Goal: Task Accomplishment & Management: Manage account settings

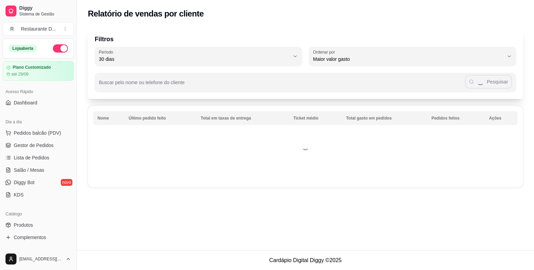
select select "30"
select select "HIGHEST_TOTAL_SPENT_WITH_ORDERS"
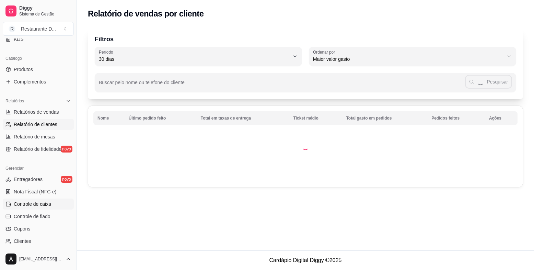
click at [44, 203] on span "Controle de caixa" at bounding box center [32, 203] width 37 height 7
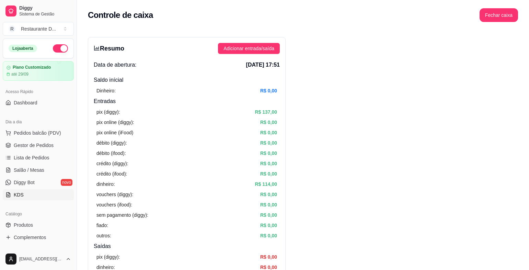
scroll to position [103, 0]
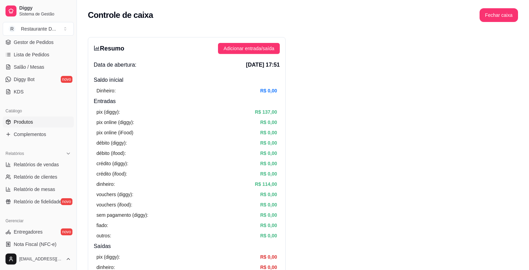
click at [30, 121] on span "Produtos" at bounding box center [23, 121] width 19 height 7
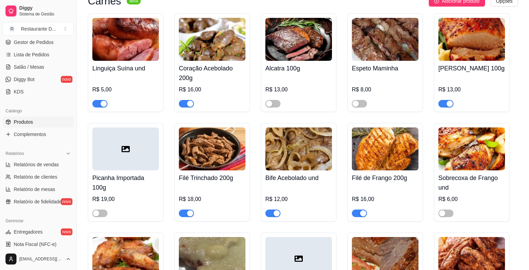
scroll to position [1441, 0]
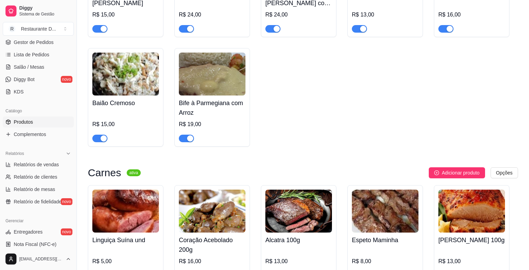
click at [94, 142] on span "button" at bounding box center [99, 139] width 15 height 8
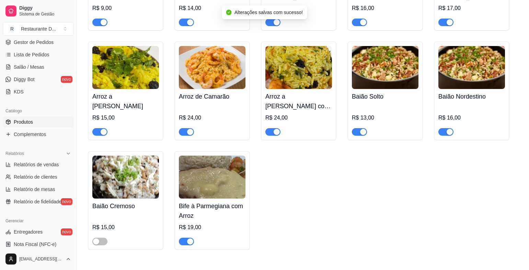
scroll to position [1578, 0]
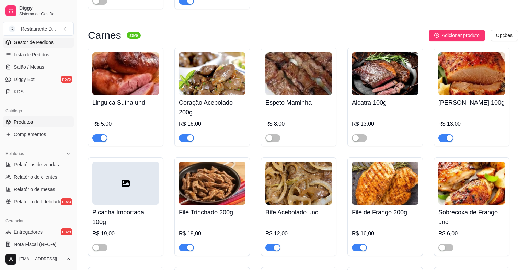
click at [39, 41] on span "Gestor de Pedidos" at bounding box center [34, 42] width 40 height 7
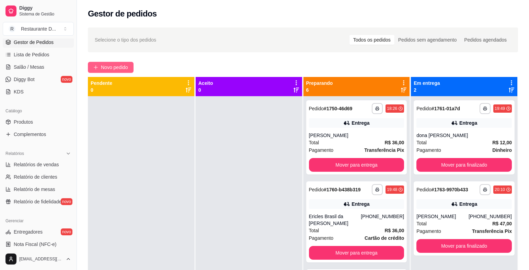
click at [103, 69] on span "Novo pedido" at bounding box center [114, 67] width 27 height 8
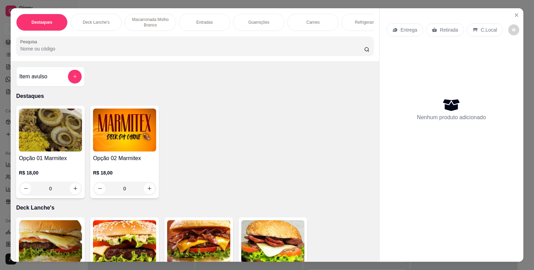
click at [125, 136] on img at bounding box center [124, 129] width 63 height 43
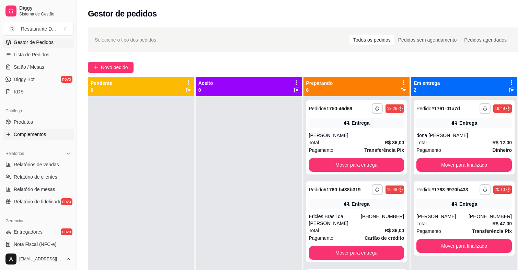
click at [33, 135] on span "Complementos" at bounding box center [30, 134] width 32 height 7
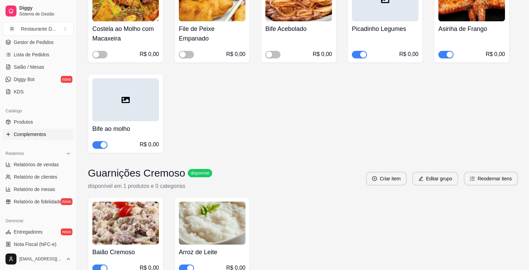
scroll to position [4976, 0]
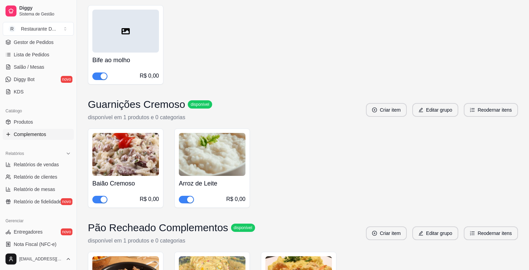
click at [108, 195] on div "R$ 0,00" at bounding box center [125, 199] width 67 height 8
click at [101, 196] on div "button" at bounding box center [104, 199] width 6 height 6
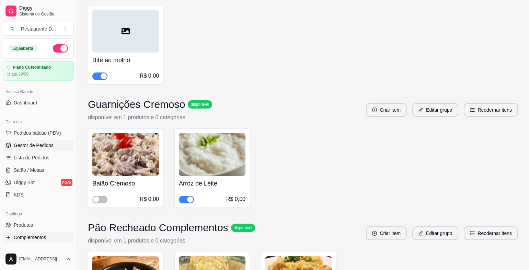
click at [29, 144] on span "Gestor de Pedidos" at bounding box center [34, 145] width 40 height 7
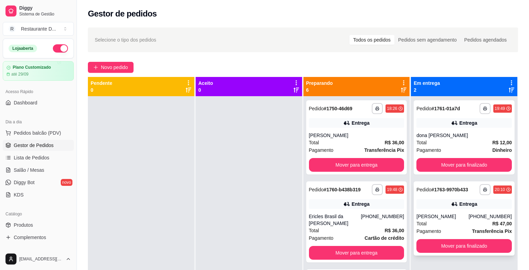
click at [434, 220] on div "Total R$ 47,00" at bounding box center [463, 224] width 95 height 8
click at [481, 192] on button "button" at bounding box center [484, 189] width 11 height 11
click at [457, 220] on div "Escolha a impressora IMPRESSORA" at bounding box center [463, 208] width 57 height 23
click at [450, 213] on button "IMPRESSORA" at bounding box center [463, 213] width 48 height 11
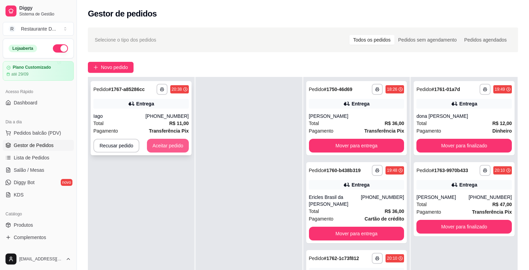
click at [162, 146] on button "Aceitar pedido" at bounding box center [168, 146] width 42 height 14
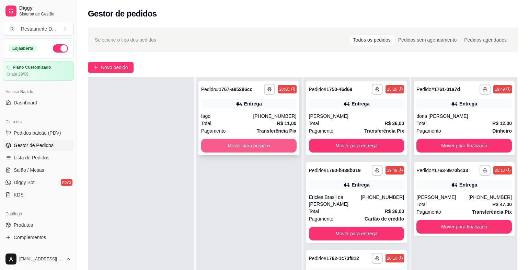
click at [235, 143] on button "Mover para preparo" at bounding box center [248, 146] width 95 height 14
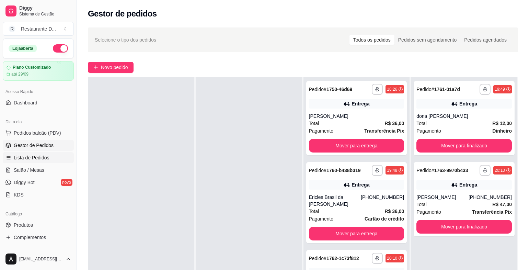
click at [34, 158] on span "Lista de Pedidos" at bounding box center [32, 157] width 36 height 7
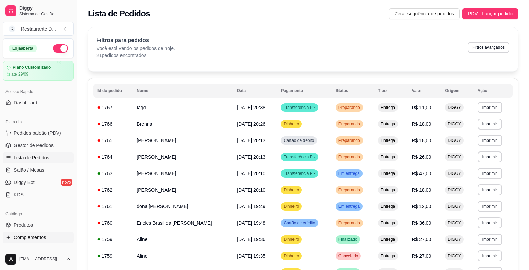
click at [27, 241] on link "Complementos" at bounding box center [38, 237] width 71 height 11
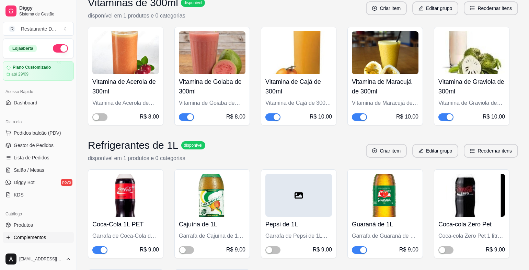
scroll to position [858, 0]
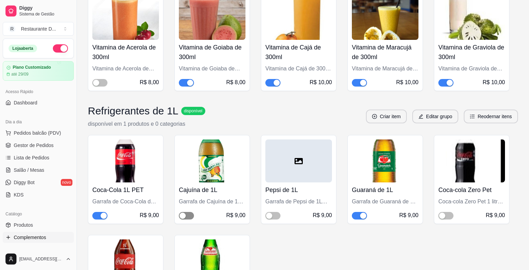
click at [187, 212] on span "button" at bounding box center [186, 216] width 15 height 8
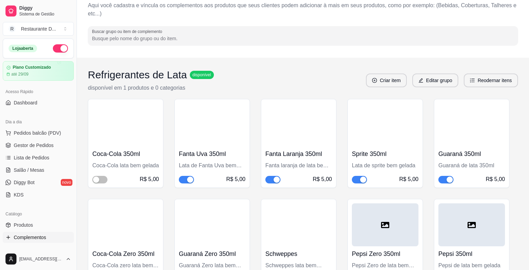
scroll to position [0, 0]
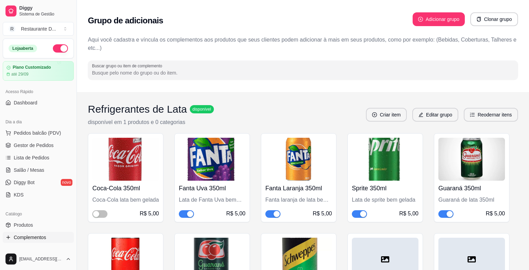
click at [142, 69] on input "Buscar grupo ou item de complemento" at bounding box center [303, 72] width 422 height 7
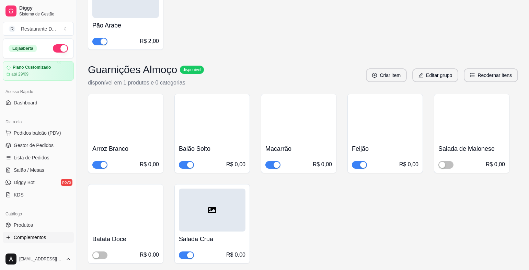
scroll to position [370, 0]
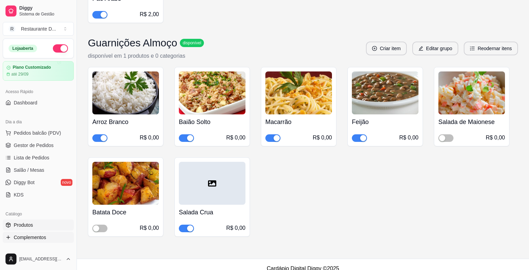
type input "batata"
click at [33, 220] on link "Produtos" at bounding box center [38, 224] width 71 height 11
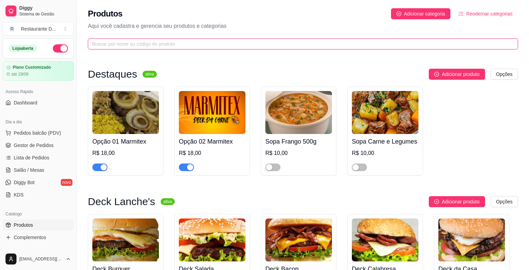
click at [200, 42] on input "text" at bounding box center [300, 44] width 416 height 8
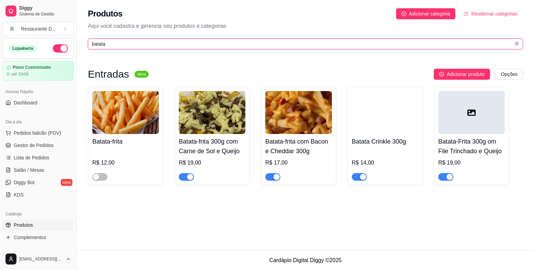
type input "batata"
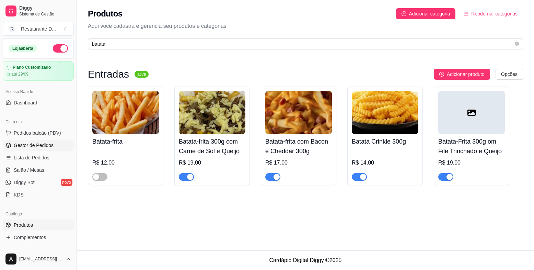
click at [43, 143] on span "Gestor de Pedidos" at bounding box center [34, 145] width 40 height 7
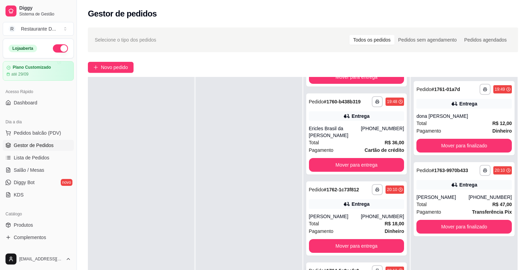
scroll to position [275, 0]
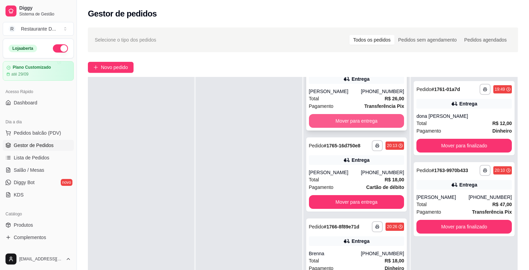
click at [349, 114] on button "Mover para entrega" at bounding box center [356, 121] width 95 height 14
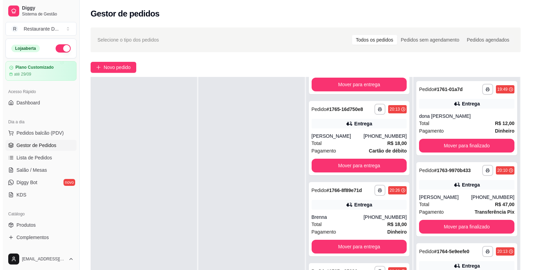
scroll to position [194, 0]
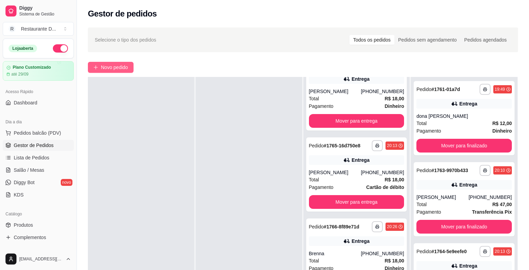
click at [98, 63] on button "Novo pedido" at bounding box center [111, 67] width 46 height 11
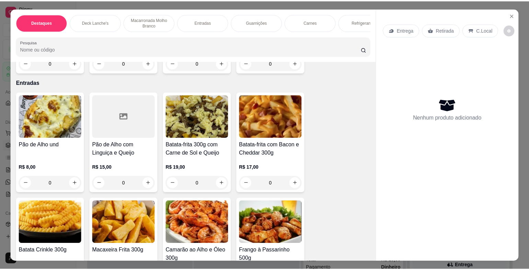
scroll to position [480, 0]
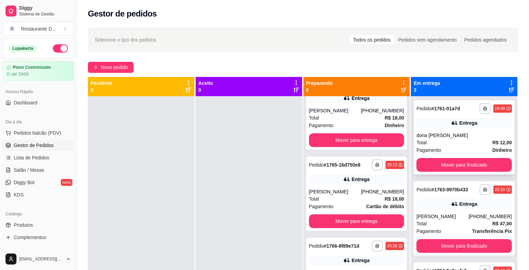
click at [446, 137] on div "dona [PERSON_NAME]" at bounding box center [463, 135] width 95 height 7
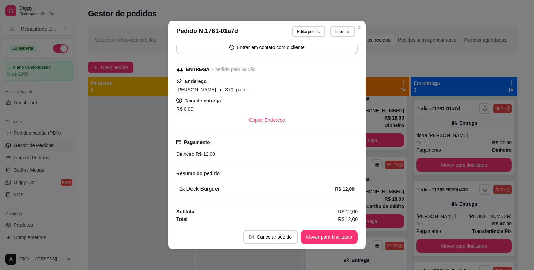
scroll to position [70, 0]
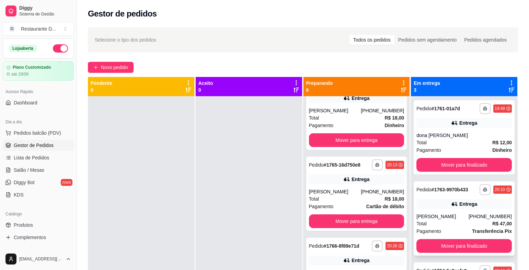
click at [444, 207] on div "Entrega" at bounding box center [463, 204] width 95 height 10
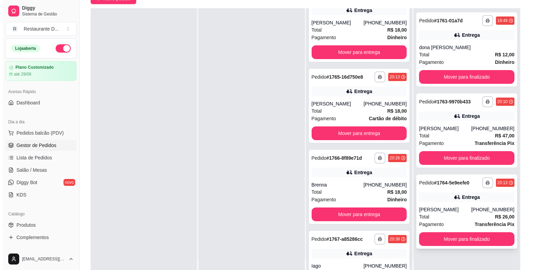
scroll to position [103, 0]
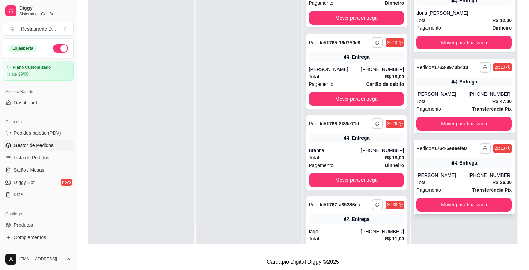
click at [450, 166] on div "Entrega" at bounding box center [463, 163] width 95 height 10
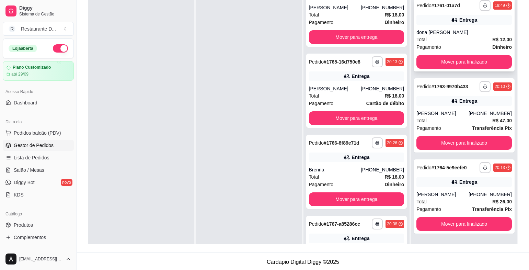
scroll to position [0, 0]
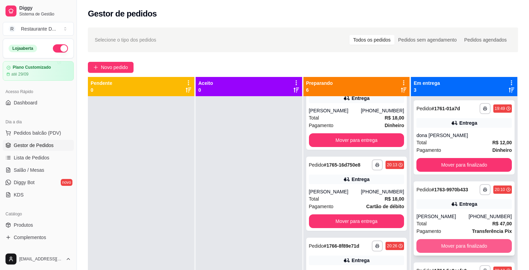
click at [463, 246] on button "Mover para finalizado" at bounding box center [463, 246] width 95 height 14
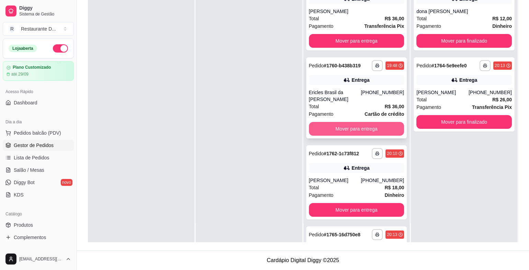
click at [349, 122] on button "Mover para entrega" at bounding box center [356, 129] width 95 height 14
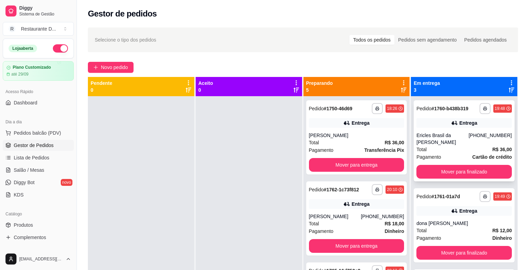
click at [455, 165] on button "Mover para finalizado" at bounding box center [463, 172] width 95 height 14
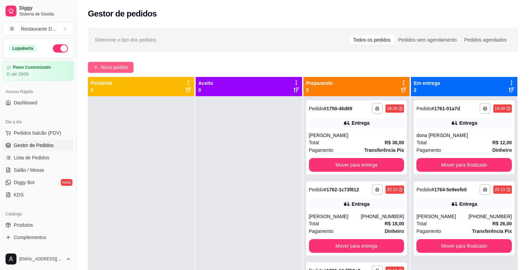
click at [120, 72] on button "Novo pedido" at bounding box center [111, 67] width 46 height 11
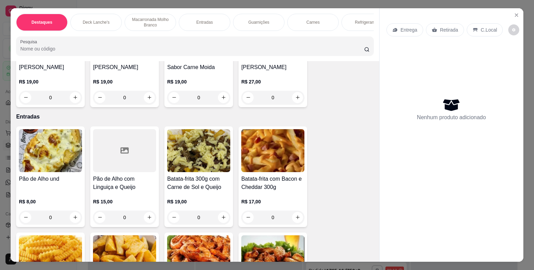
scroll to position [309, 0]
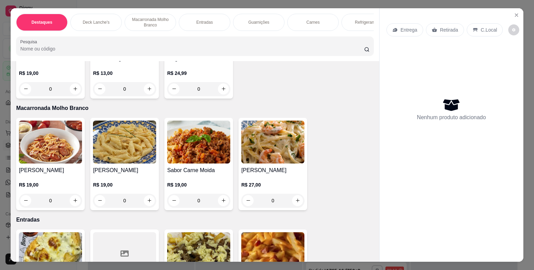
click at [181, 151] on img at bounding box center [198, 141] width 63 height 43
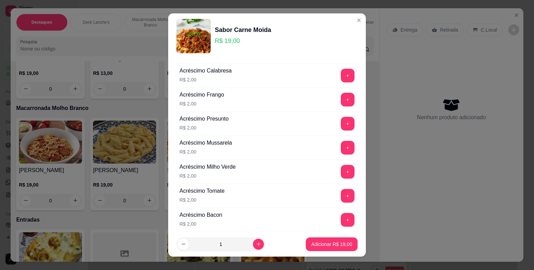
scroll to position [190, 0]
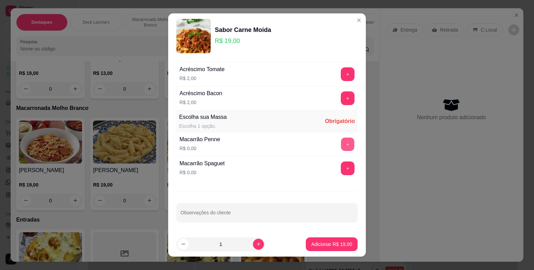
click at [341, 144] on button "+" at bounding box center [347, 144] width 13 height 13
click at [329, 251] on button "Adicionar R$ 19,00" at bounding box center [332, 244] width 52 height 14
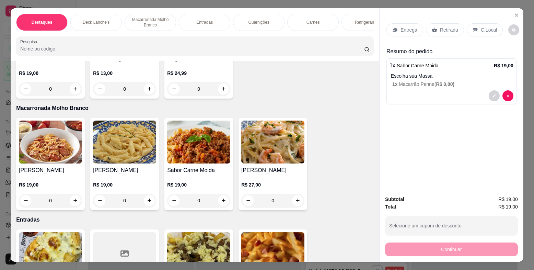
click at [403, 23] on div "Entrega" at bounding box center [404, 29] width 37 height 13
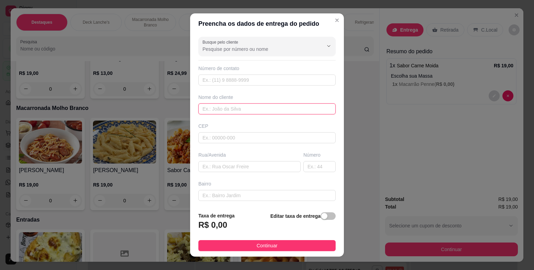
click at [260, 110] on input "text" at bounding box center [266, 108] width 137 height 11
type input "JOZA"
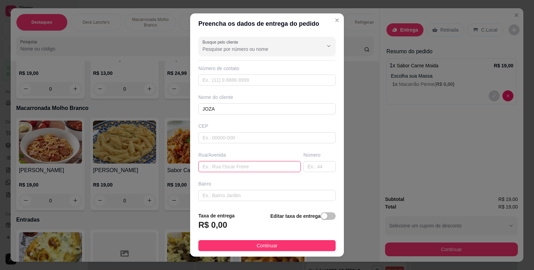
click at [254, 168] on input "text" at bounding box center [249, 166] width 102 height 11
type input "[GEOGRAPHIC_DATA]"
click at [307, 168] on input "text" at bounding box center [319, 166] width 32 height 11
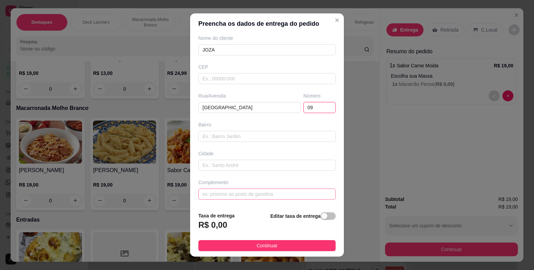
scroll to position [9, 0]
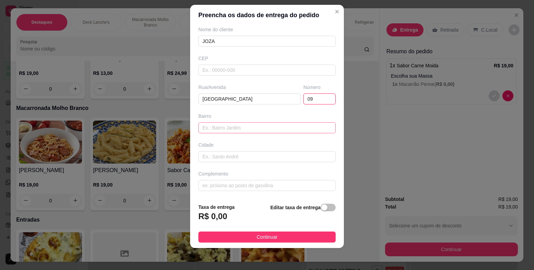
type input "09"
click at [242, 125] on input "text" at bounding box center [266, 127] width 137 height 11
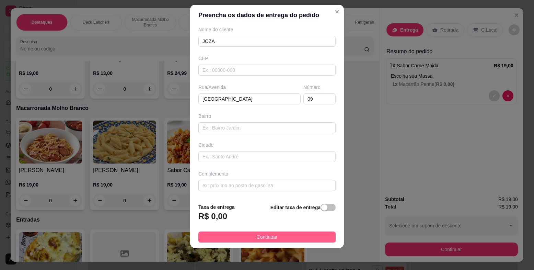
click at [276, 237] on button "Continuar" at bounding box center [266, 236] width 137 height 11
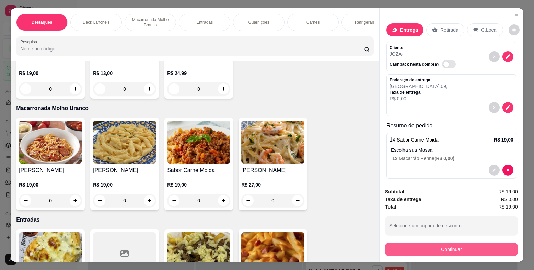
click at [432, 245] on button "Continuar" at bounding box center [451, 249] width 133 height 14
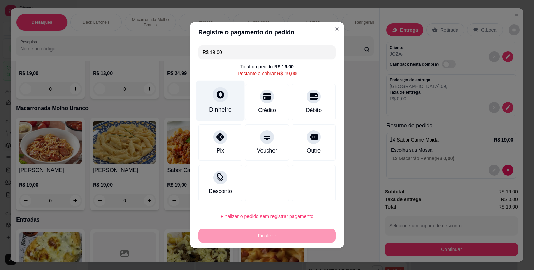
click at [220, 92] on icon at bounding box center [221, 95] width 8 height 8
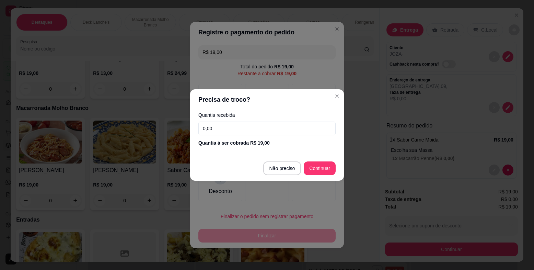
click at [231, 131] on input "0,00" at bounding box center [266, 128] width 137 height 14
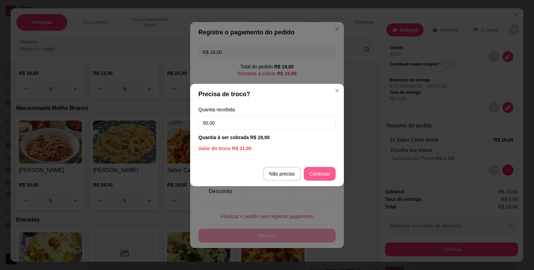
type input "50,00"
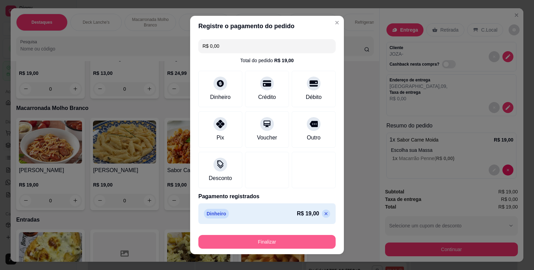
click at [310, 235] on button "Finalizar" at bounding box center [266, 242] width 137 height 14
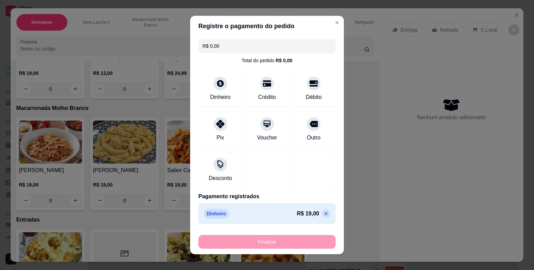
type input "-R$ 19,00"
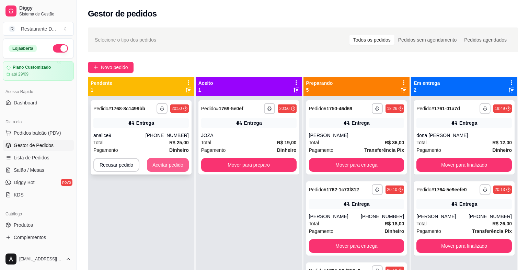
click at [178, 162] on button "Aceitar pedido" at bounding box center [168, 165] width 42 height 14
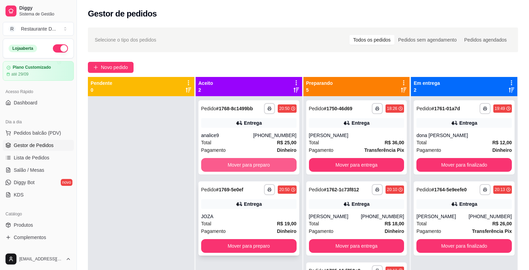
click at [222, 163] on button "Mover para preparo" at bounding box center [248, 165] width 95 height 14
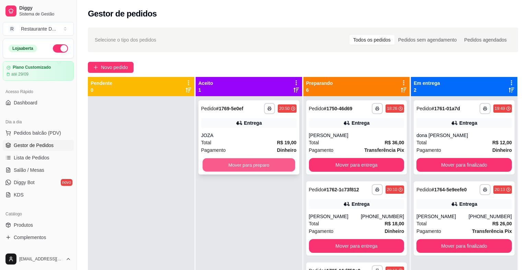
click at [224, 162] on button "Mover para preparo" at bounding box center [248, 164] width 92 height 13
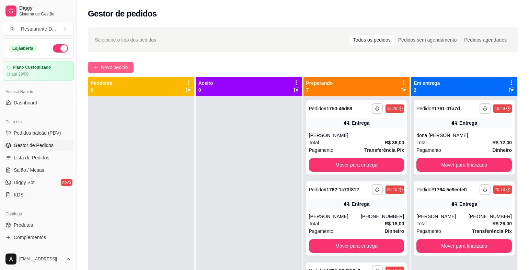
click at [125, 68] on span "Novo pedido" at bounding box center [114, 67] width 27 height 8
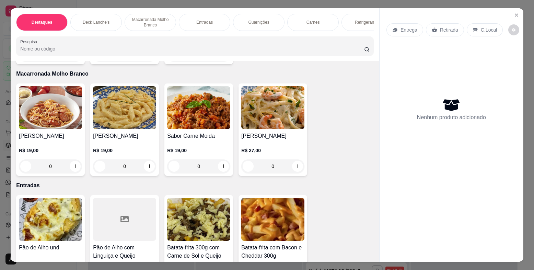
scroll to position [412, 0]
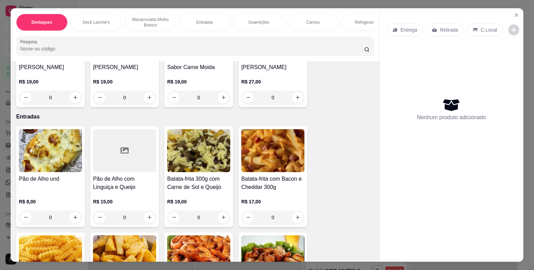
click at [258, 166] on img at bounding box center [272, 150] width 63 height 43
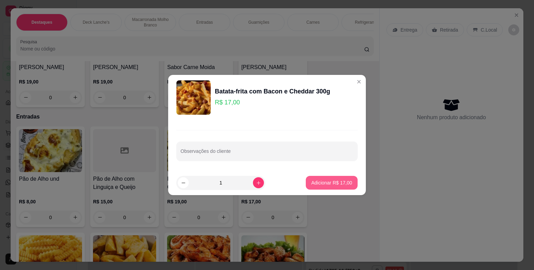
click at [314, 181] on p "Adicionar R$ 17,00" at bounding box center [331, 182] width 41 height 7
type input "1"
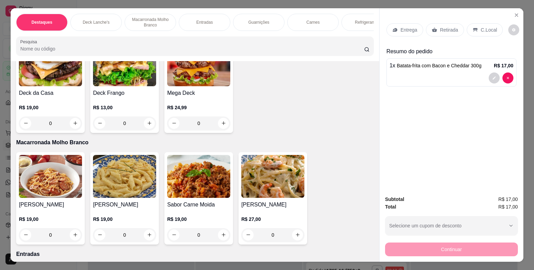
scroll to position [137, 0]
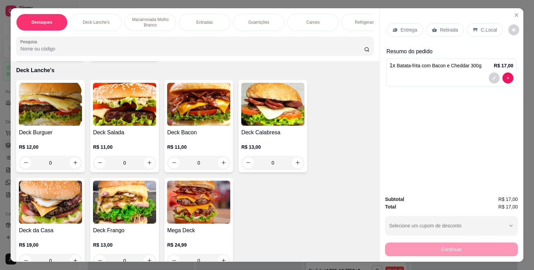
click at [69, 100] on img at bounding box center [50, 104] width 63 height 43
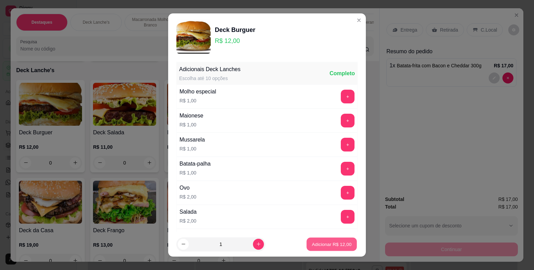
click at [327, 244] on p "Adicionar R$ 12,00" at bounding box center [332, 244] width 40 height 7
type input "1"
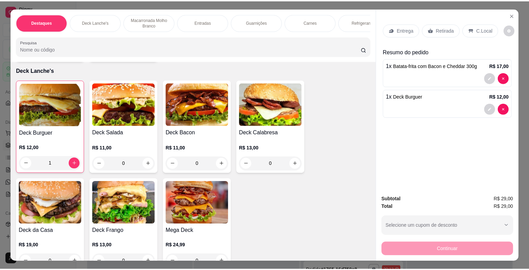
scroll to position [14, 0]
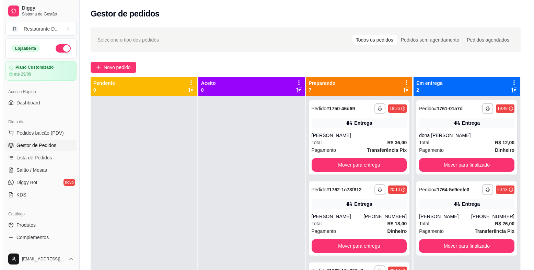
scroll to position [34, 0]
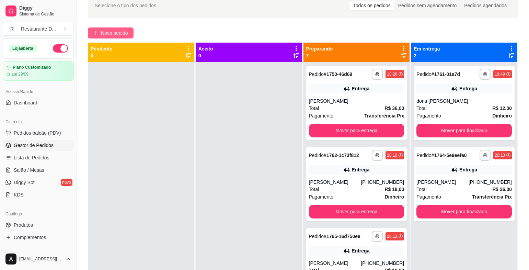
click at [116, 29] on span "Novo pedido" at bounding box center [114, 33] width 27 height 8
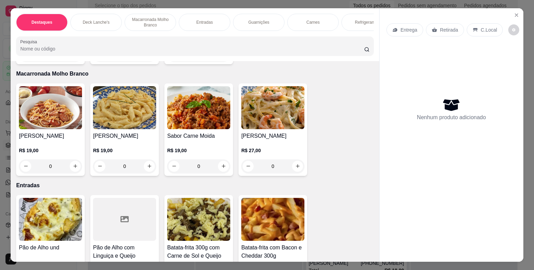
scroll to position [446, 0]
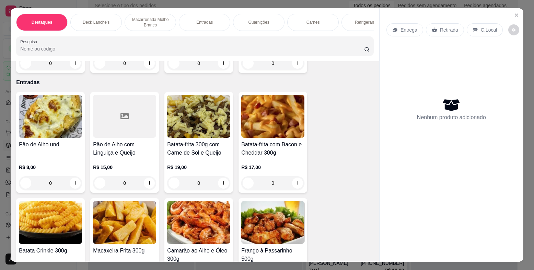
click at [274, 119] on img at bounding box center [272, 116] width 63 height 43
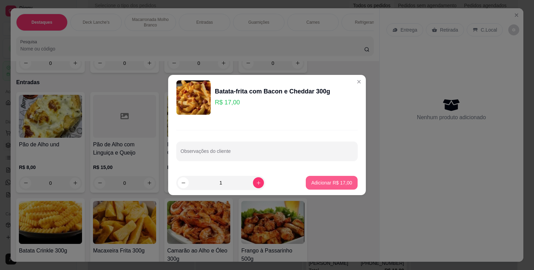
click at [314, 182] on p "Adicionar R$ 17,00" at bounding box center [331, 182] width 41 height 7
type input "1"
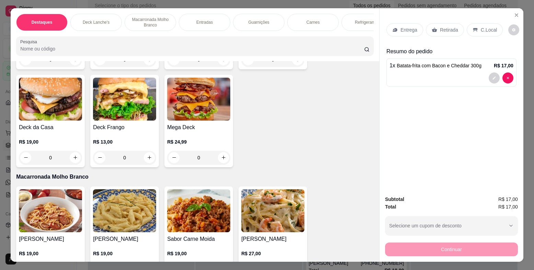
scroll to position [137, 0]
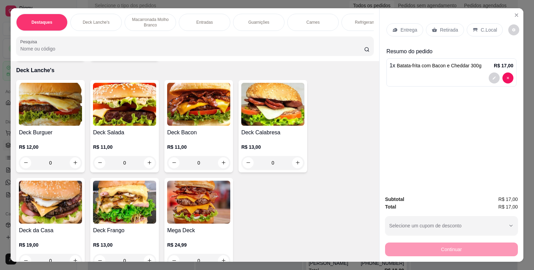
click at [59, 125] on img at bounding box center [50, 104] width 63 height 43
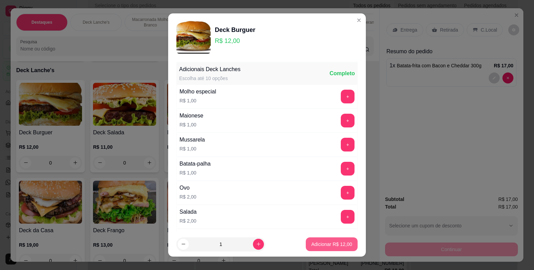
click at [325, 245] on p "Adicionar R$ 12,00" at bounding box center [331, 244] width 41 height 7
type input "1"
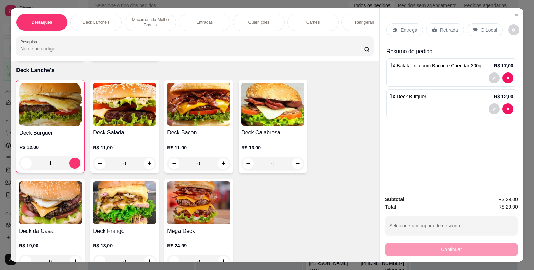
click at [406, 25] on div "Entrega" at bounding box center [404, 29] width 37 height 13
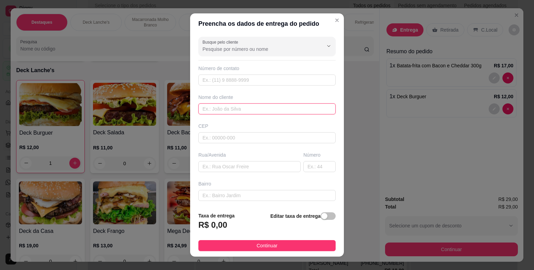
click at [255, 113] on input "text" at bounding box center [266, 108] width 137 height 11
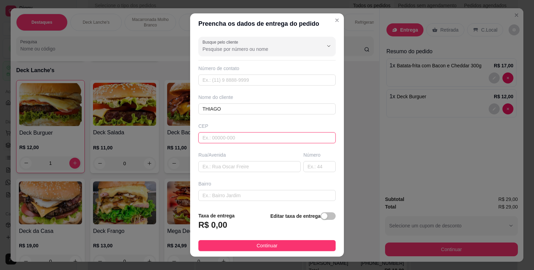
click at [312, 134] on input "text" at bounding box center [266, 137] width 137 height 11
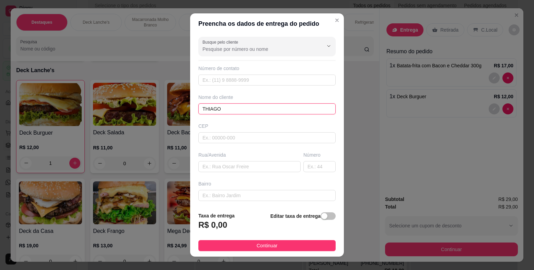
drag, startPoint x: 231, startPoint y: 109, endPoint x: 161, endPoint y: 106, distance: 70.4
click at [161, 106] on div "Preencha os dados de entrega do pedido Busque pelo cliente Número de contato No…" at bounding box center [267, 135] width 534 height 270
type input "tininha"
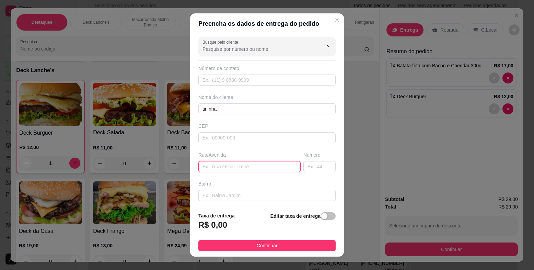
click at [199, 165] on input "text" at bounding box center [249, 166] width 102 height 11
type input "[PERSON_NAME]"
click at [311, 162] on input "text" at bounding box center [319, 166] width 32 height 11
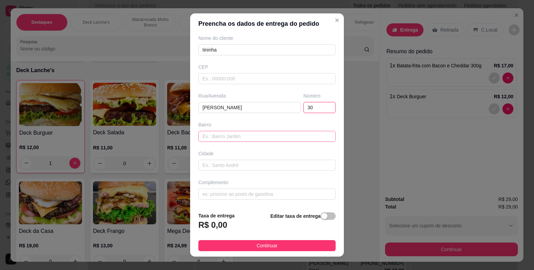
type input "30"
click at [279, 138] on input "text" at bounding box center [266, 136] width 137 height 11
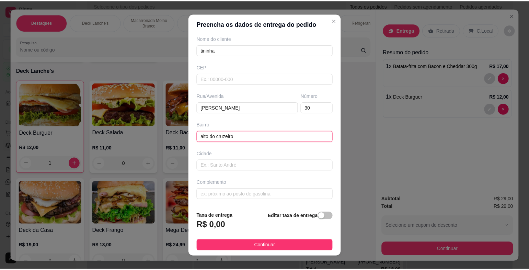
scroll to position [9, 0]
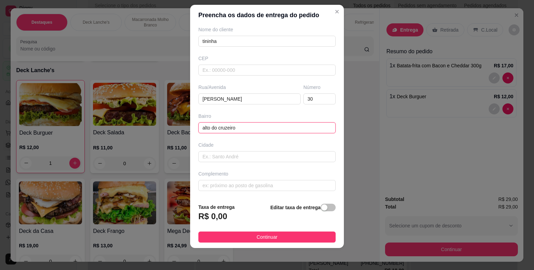
type input "alto do cruzeiro"
click at [276, 237] on button "Continuar" at bounding box center [266, 236] width 137 height 11
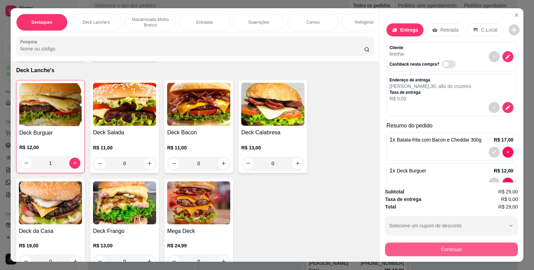
click at [389, 245] on button "Continuar" at bounding box center [451, 249] width 133 height 14
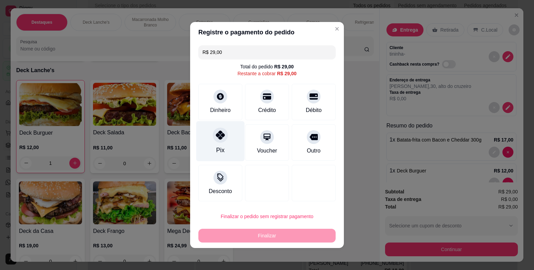
click at [229, 137] on div "Pix" at bounding box center [220, 141] width 48 height 40
type input "R$ 0,00"
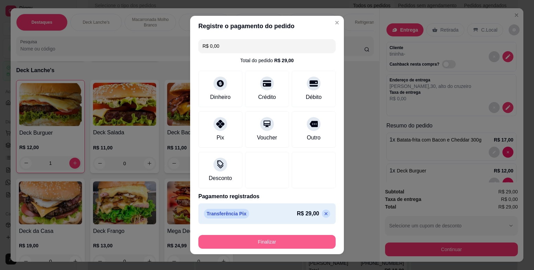
click at [244, 242] on button "Finalizar" at bounding box center [266, 242] width 137 height 14
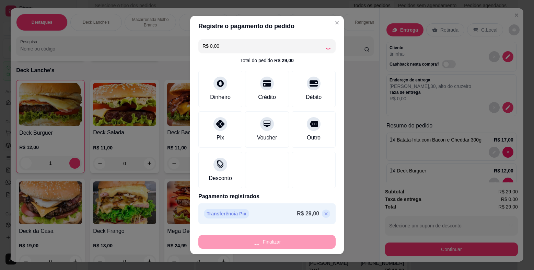
type input "0"
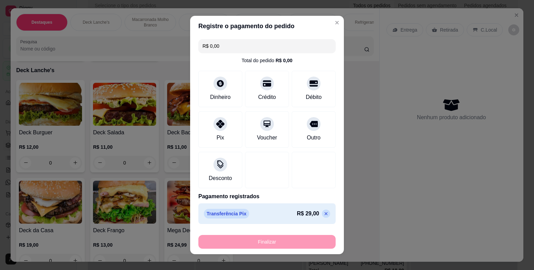
type input "-R$ 29,00"
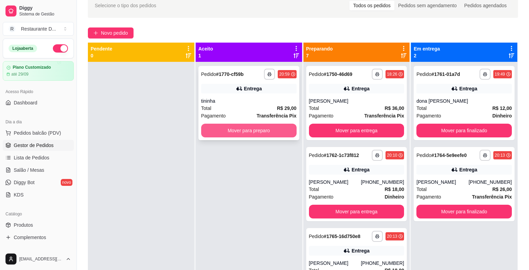
click at [260, 131] on button "Mover para preparo" at bounding box center [248, 131] width 95 height 14
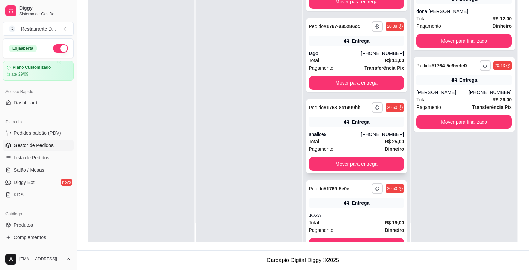
scroll to position [248, 0]
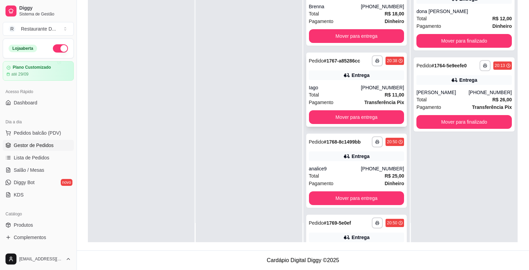
click at [347, 124] on div "**********" at bounding box center [356, 90] width 101 height 74
click at [384, 119] on button "Mover para entrega" at bounding box center [356, 117] width 95 height 14
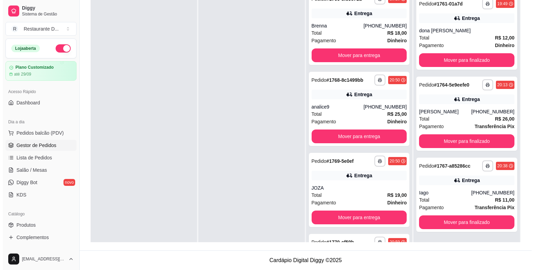
scroll to position [2, 0]
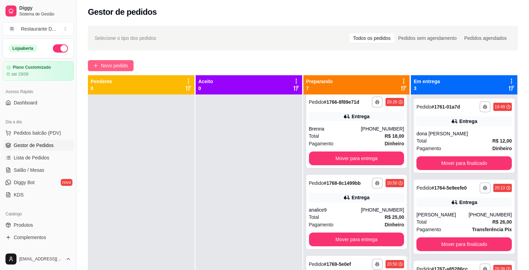
click at [126, 66] on span "Novo pedido" at bounding box center [114, 66] width 27 height 8
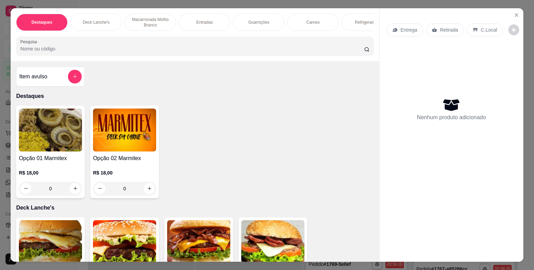
scroll to position [137, 0]
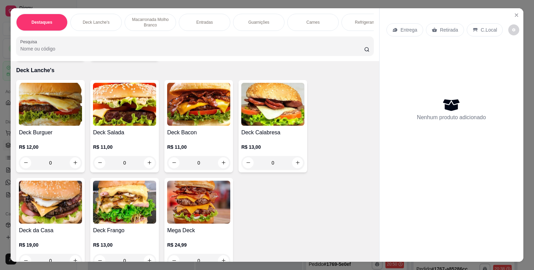
click at [251, 114] on img at bounding box center [272, 104] width 63 height 43
click at [39, 214] on img at bounding box center [50, 201] width 63 height 43
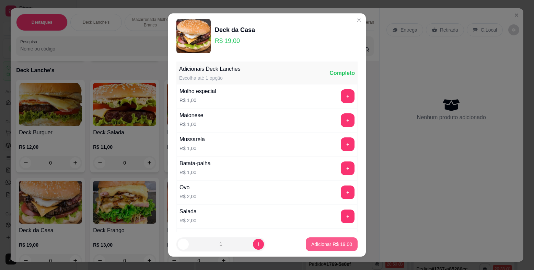
click at [309, 239] on button "Adicionar R$ 19,00" at bounding box center [332, 244] width 52 height 14
type input "1"
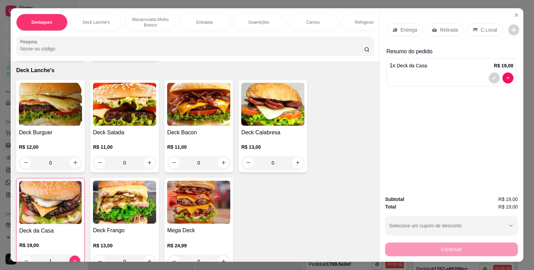
click at [414, 28] on p "Entrega" at bounding box center [408, 29] width 17 height 7
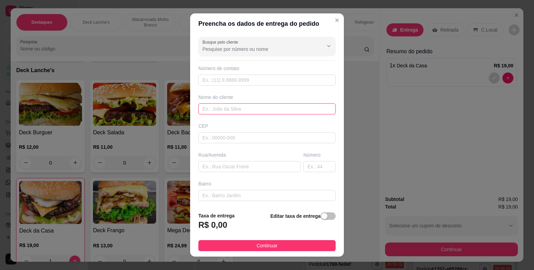
click at [268, 113] on input "text" at bounding box center [266, 108] width 137 height 11
type input "CICERA DA SHOPIA BIJU"
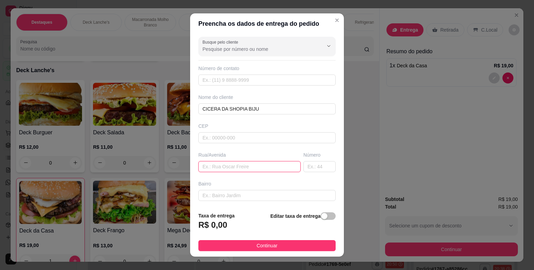
click at [278, 168] on input "text" at bounding box center [249, 166] width 102 height 11
paste input "[PERSON_NAME]"
type input "[PERSON_NAME]"
click at [303, 168] on input "text" at bounding box center [319, 166] width 32 height 11
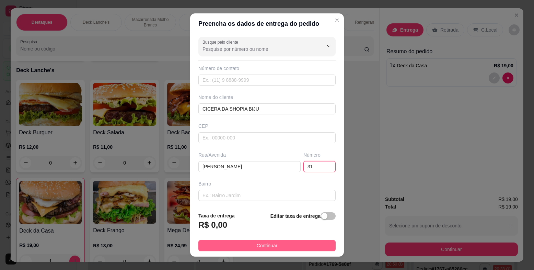
type input "31"
click at [299, 249] on button "Continuar" at bounding box center [266, 245] width 137 height 11
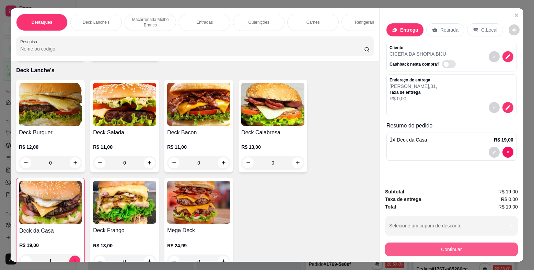
click at [464, 252] on button "Continuar" at bounding box center [451, 249] width 133 height 14
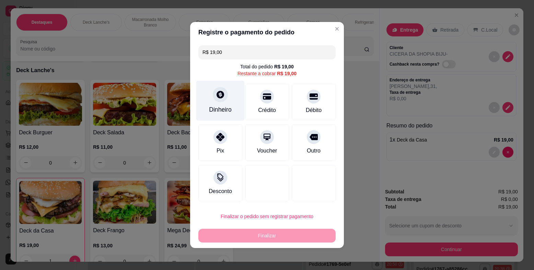
click at [220, 95] on icon at bounding box center [220, 94] width 9 height 9
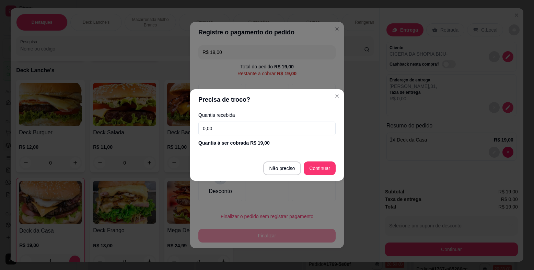
click at [228, 126] on input "0,00" at bounding box center [266, 128] width 137 height 14
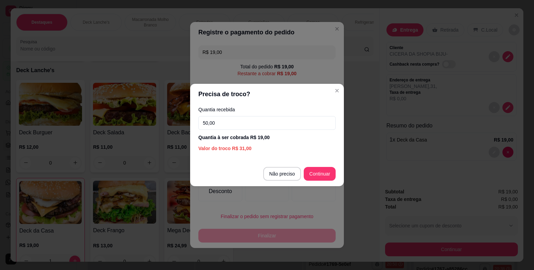
type input "50,00"
type input "R$ 0,00"
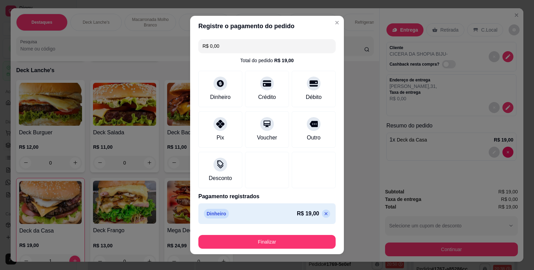
click at [303, 233] on div "Finalizar" at bounding box center [266, 240] width 137 height 16
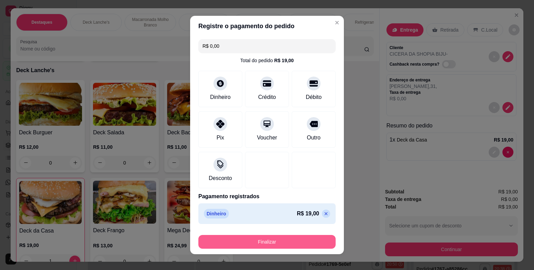
click at [301, 237] on button "Finalizar" at bounding box center [266, 242] width 137 height 14
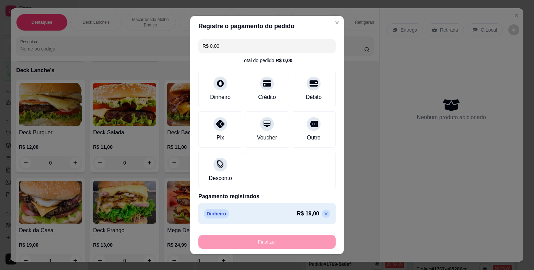
type input "0"
type input "-R$ 19,00"
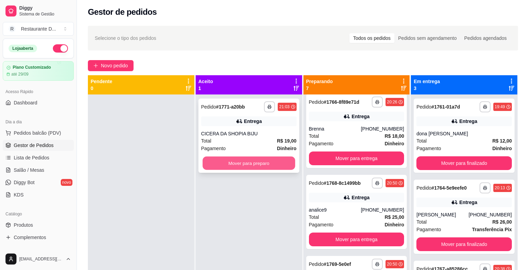
click at [225, 162] on button "Mover para preparo" at bounding box center [248, 162] width 92 height 13
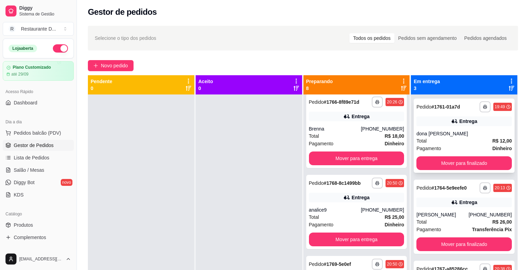
click at [460, 135] on div "dona [PERSON_NAME]" at bounding box center [463, 133] width 95 height 7
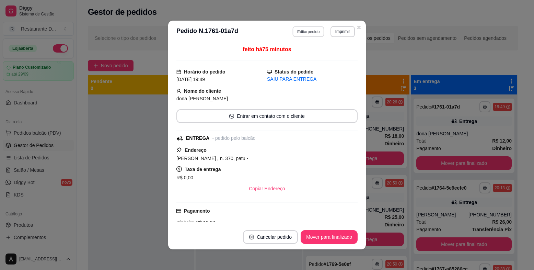
click at [310, 32] on button "Editar pedido" at bounding box center [309, 31] width 32 height 11
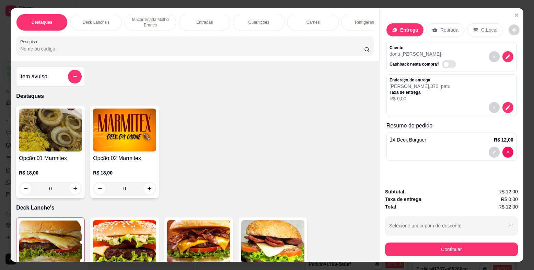
scroll to position [240, 0]
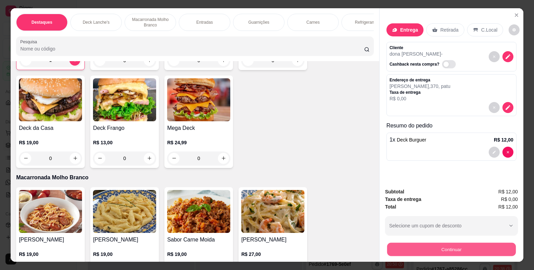
click at [400, 247] on button "Continuar" at bounding box center [451, 249] width 129 height 13
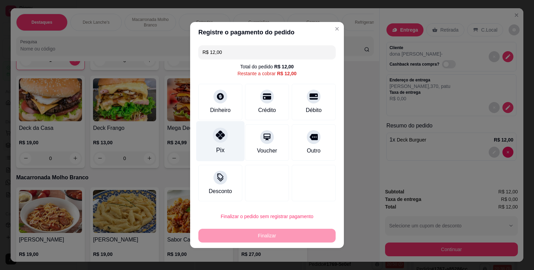
click at [220, 138] on icon at bounding box center [220, 134] width 9 height 9
type input "R$ 0,00"
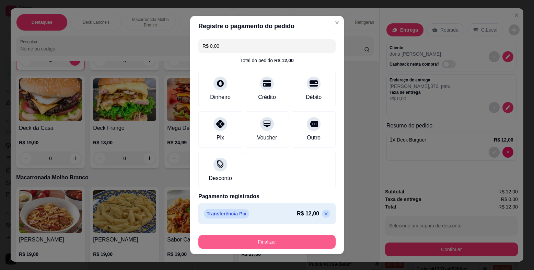
click at [244, 239] on button "Finalizar" at bounding box center [266, 242] width 137 height 14
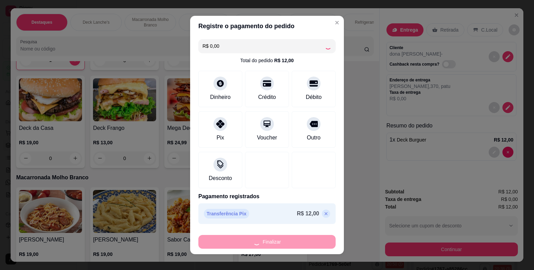
type input "0"
type input "-R$ 12,00"
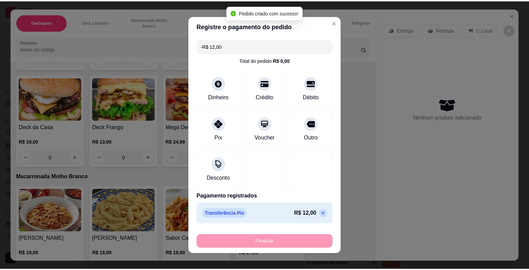
scroll to position [240, 0]
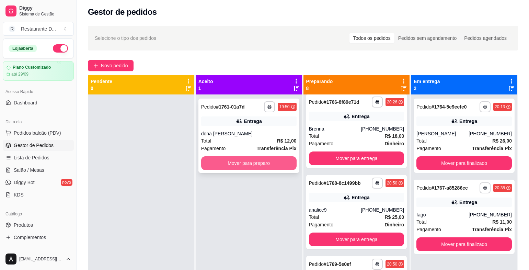
click at [249, 158] on button "Mover para preparo" at bounding box center [248, 163] width 95 height 14
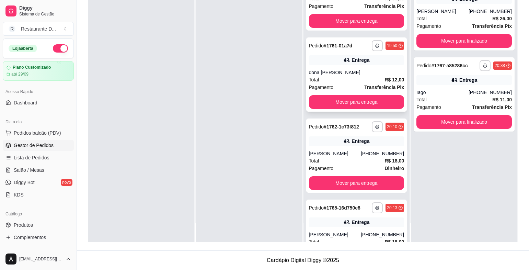
scroll to position [0, 0]
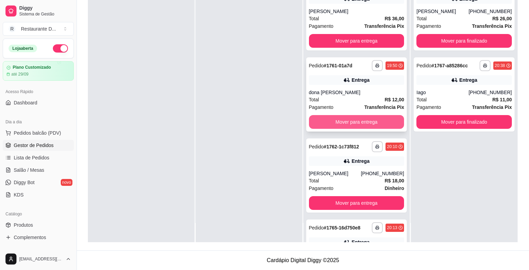
click at [349, 118] on button "Mover para entrega" at bounding box center [356, 122] width 95 height 14
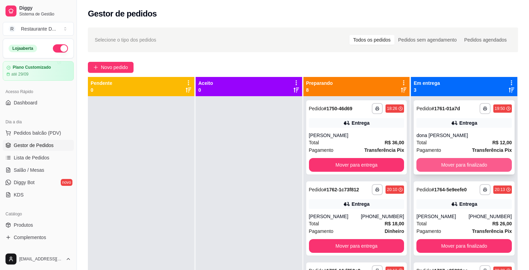
click at [457, 167] on button "Mover para finalizado" at bounding box center [463, 165] width 95 height 14
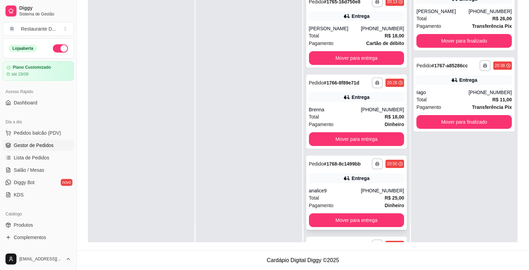
scroll to position [76, 0]
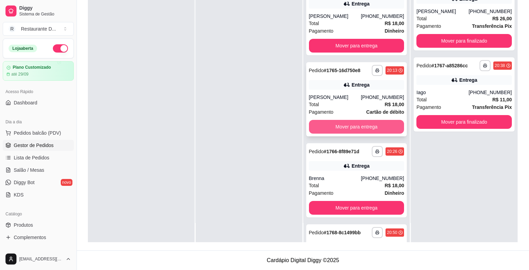
click at [351, 126] on button "Mover para entrega" at bounding box center [356, 127] width 95 height 14
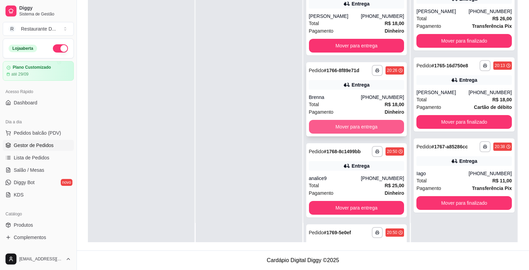
click at [350, 129] on button "Mover para entrega" at bounding box center [356, 127] width 95 height 14
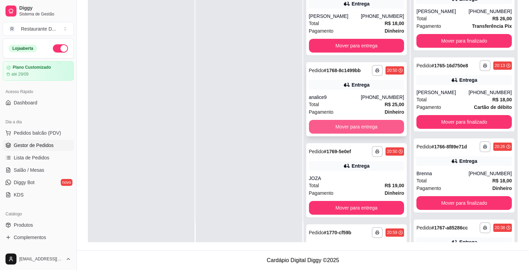
click at [361, 124] on button "Mover para entrega" at bounding box center [356, 127] width 95 height 14
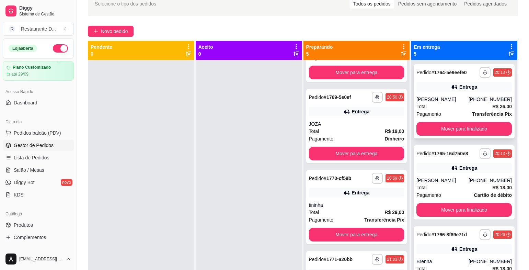
scroll to position [2, 0]
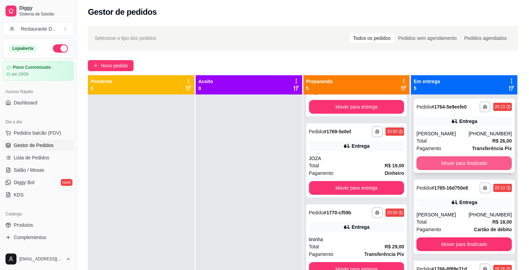
click at [442, 165] on button "Mover para finalizado" at bounding box center [463, 163] width 95 height 14
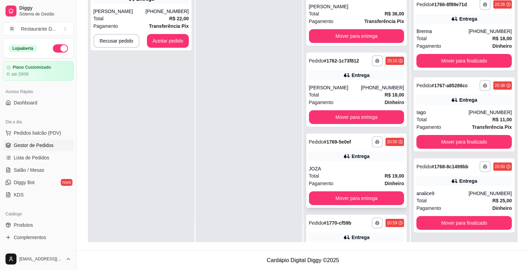
scroll to position [0, 0]
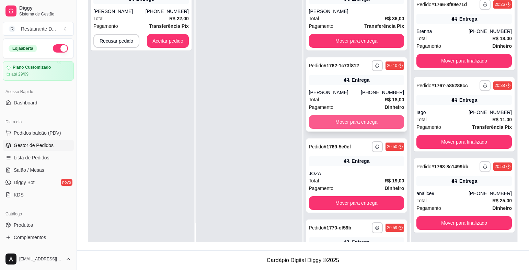
click at [362, 123] on button "Mover para entrega" at bounding box center [356, 122] width 95 height 14
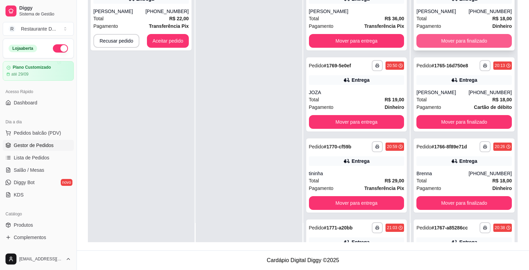
click at [459, 39] on button "Mover para finalizado" at bounding box center [463, 41] width 95 height 14
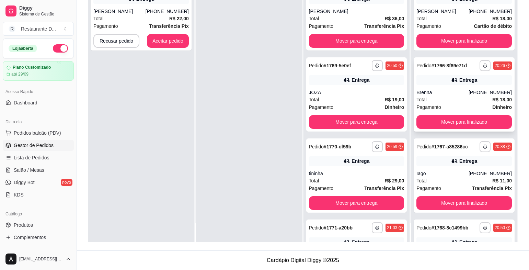
click at [467, 102] on div "Total R$ 18,00" at bounding box center [463, 100] width 95 height 8
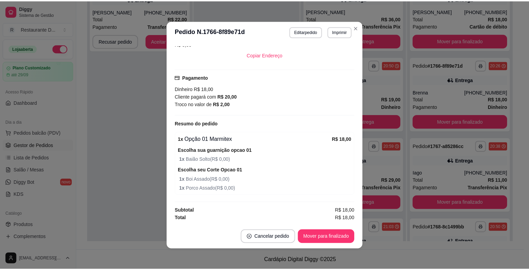
scroll to position [1, 0]
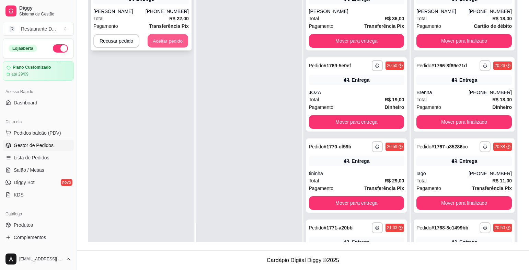
click at [180, 43] on button "Aceitar pedido" at bounding box center [168, 40] width 40 height 13
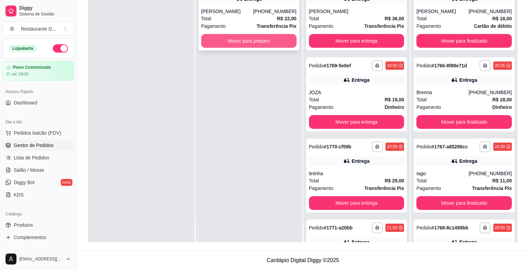
click at [229, 36] on button "Mover para preparo" at bounding box center [248, 41] width 95 height 14
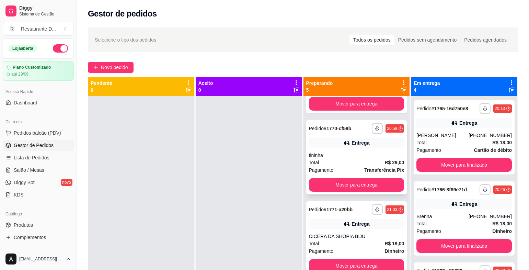
scroll to position [19, 0]
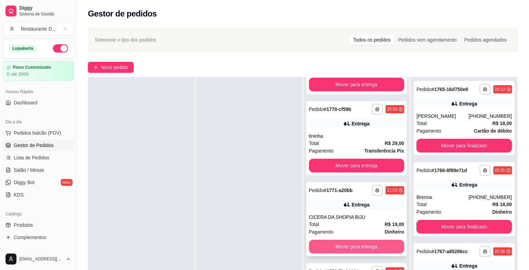
click at [343, 249] on button "Mover para entrega" at bounding box center [356, 247] width 95 height 14
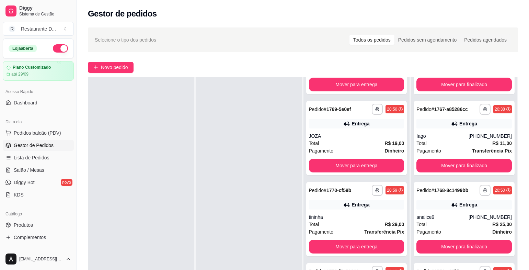
scroll to position [34, 0]
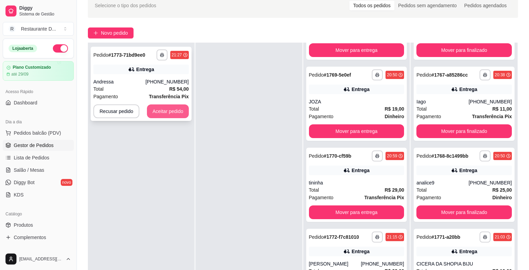
click at [175, 109] on button "Aceitar pedido" at bounding box center [168, 111] width 42 height 14
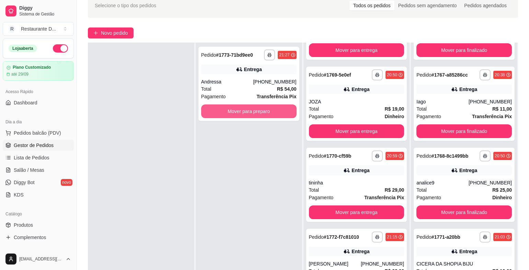
click at [226, 110] on button "Mover para preparo" at bounding box center [248, 111] width 95 height 14
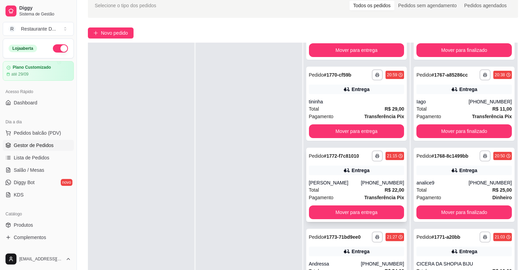
scroll to position [69, 0]
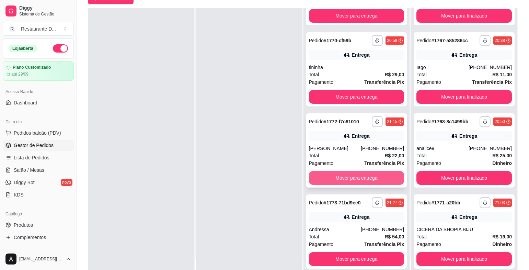
click at [378, 177] on button "Mover para entrega" at bounding box center [356, 178] width 95 height 14
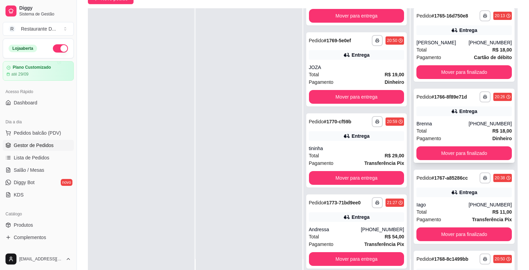
scroll to position [0, 0]
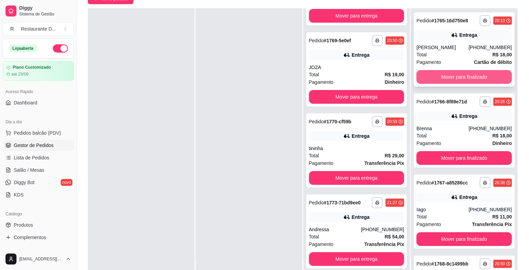
click at [474, 78] on button "Mover para finalizado" at bounding box center [463, 77] width 95 height 14
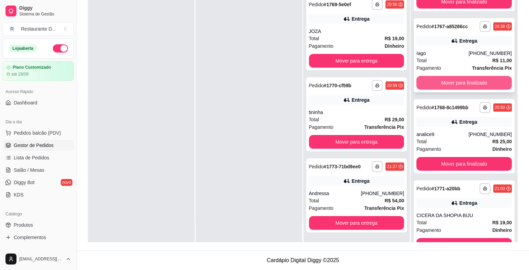
scroll to position [5, 0]
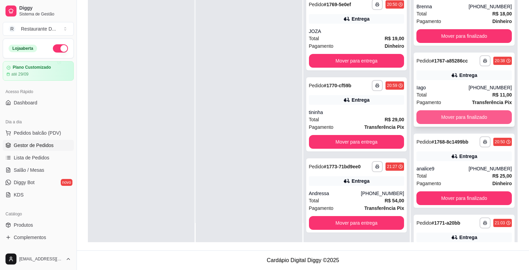
click at [459, 117] on button "Mover para finalizado" at bounding box center [463, 117] width 95 height 14
click at [454, 116] on button "Mover para finalizado" at bounding box center [464, 116] width 92 height 13
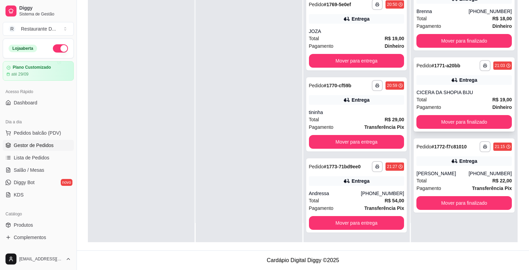
scroll to position [0, 0]
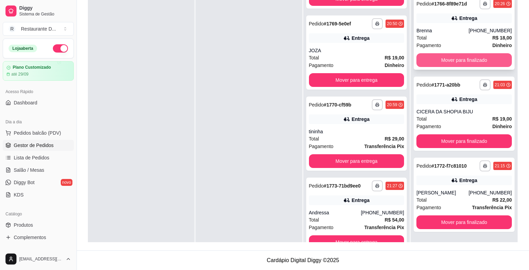
click at [474, 63] on button "Mover para finalizado" at bounding box center [463, 60] width 95 height 14
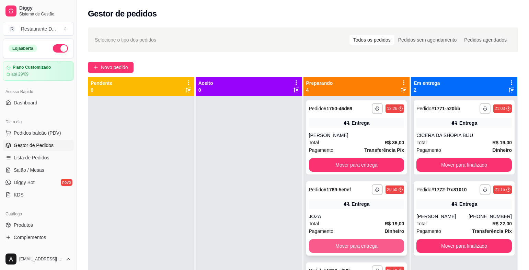
click at [374, 242] on button "Mover para entrega" at bounding box center [356, 246] width 95 height 14
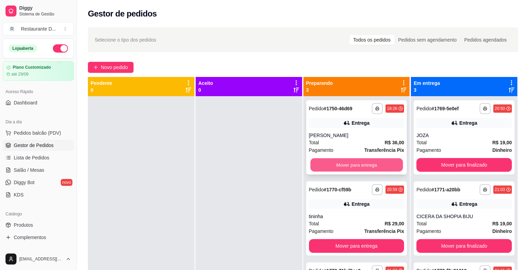
click at [377, 160] on button "Mover para entrega" at bounding box center [356, 164] width 92 height 13
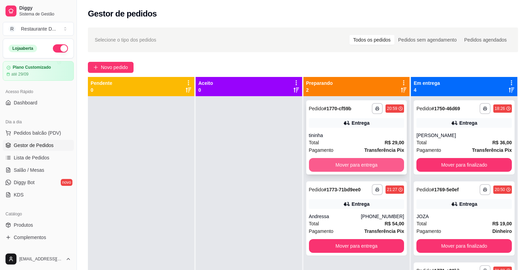
click at [334, 161] on button "Mover para entrega" at bounding box center [356, 165] width 95 height 14
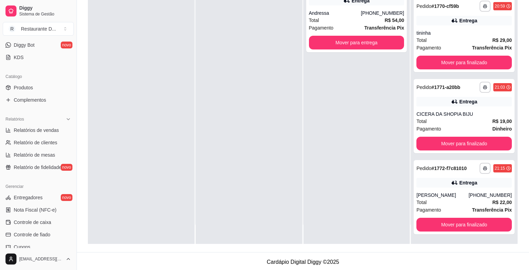
scroll to position [206, 0]
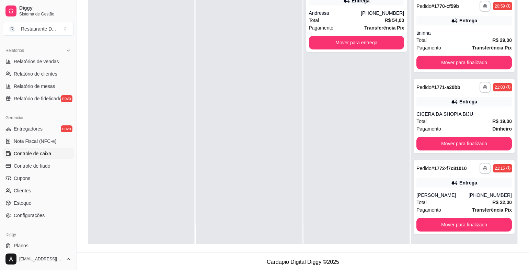
click at [41, 151] on span "Controle de caixa" at bounding box center [32, 153] width 37 height 7
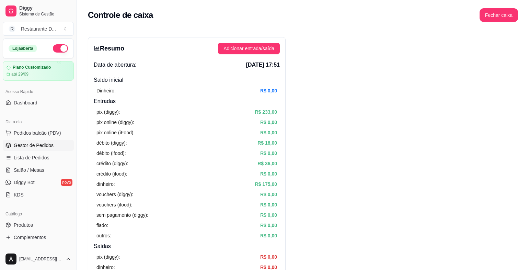
click at [31, 143] on span "Gestor de Pedidos" at bounding box center [34, 145] width 40 height 7
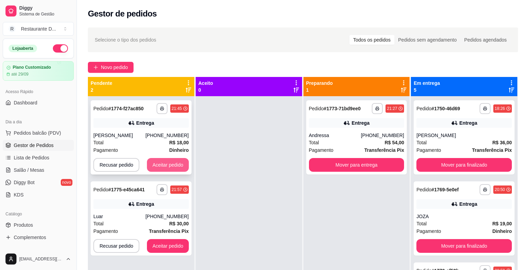
click at [159, 165] on button "Aceitar pedido" at bounding box center [168, 165] width 42 height 14
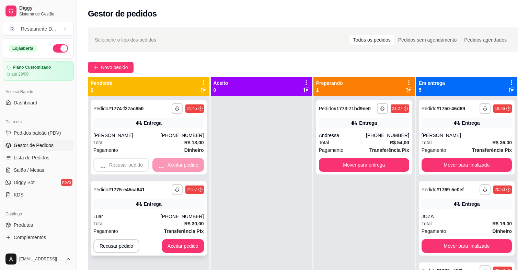
click at [162, 239] on button "Aceitar pedido" at bounding box center [183, 246] width 42 height 14
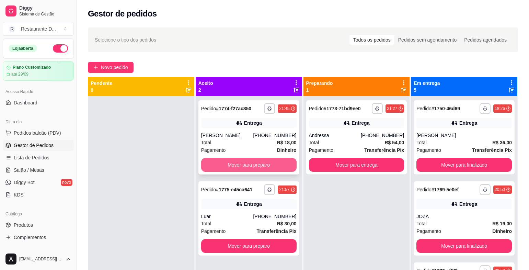
click at [207, 166] on button "Mover para preparo" at bounding box center [248, 165] width 95 height 14
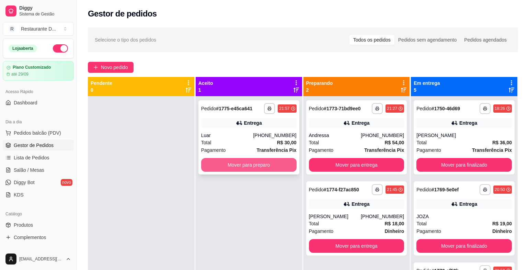
click at [208, 165] on button "Mover para preparo" at bounding box center [248, 165] width 95 height 14
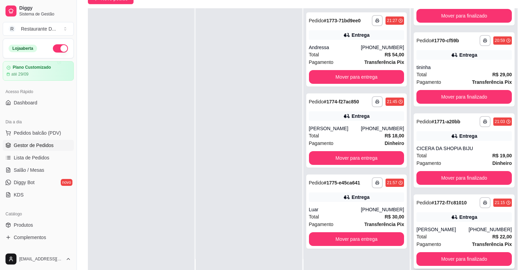
scroll to position [105, 0]
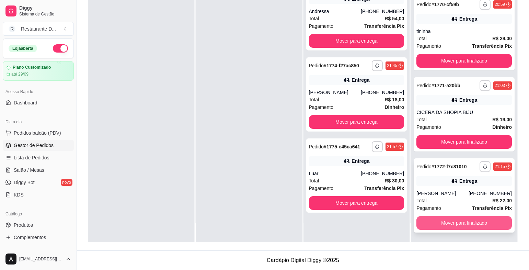
click at [453, 223] on button "Mover para finalizado" at bounding box center [463, 223] width 95 height 14
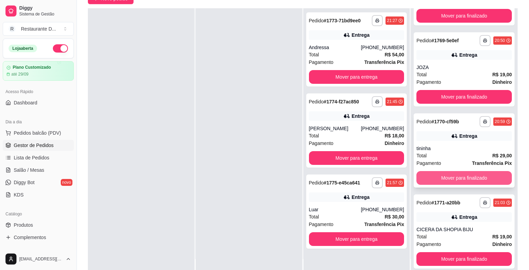
scroll to position [103, 0]
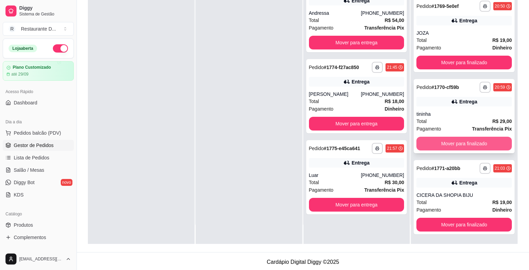
click at [462, 145] on button "Mover para finalizado" at bounding box center [463, 144] width 95 height 14
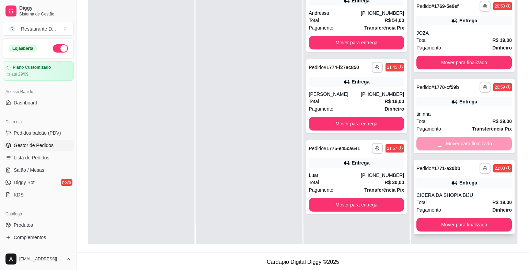
scroll to position [0, 0]
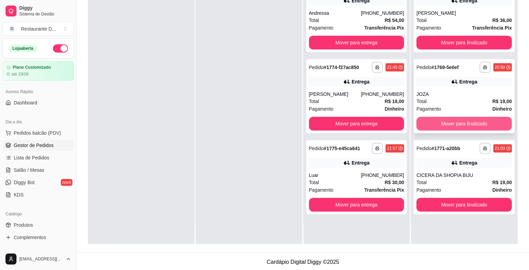
click at [499, 121] on button "Mover para finalizado" at bounding box center [463, 124] width 95 height 14
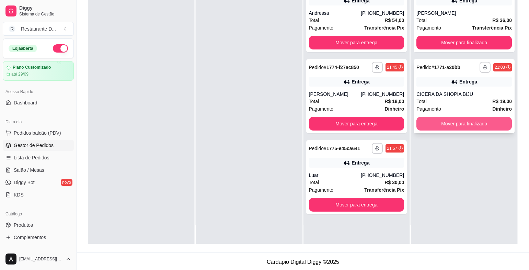
click at [470, 124] on button "Mover para finalizado" at bounding box center [463, 124] width 95 height 14
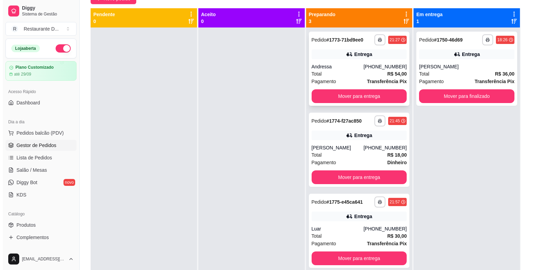
scroll to position [34, 0]
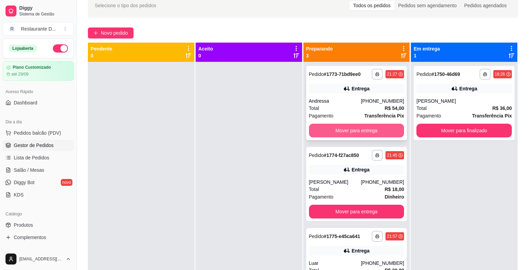
click at [344, 128] on button "Mover para entrega" at bounding box center [356, 131] width 95 height 14
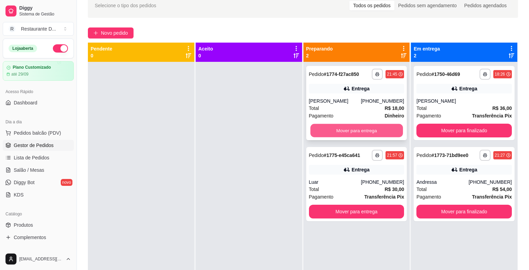
click at [358, 128] on button "Mover para entrega" at bounding box center [356, 130] width 92 height 13
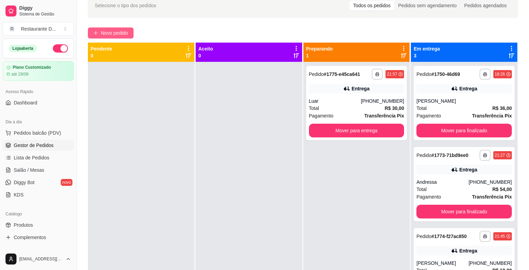
click at [104, 37] on button "Novo pedido" at bounding box center [111, 32] width 46 height 11
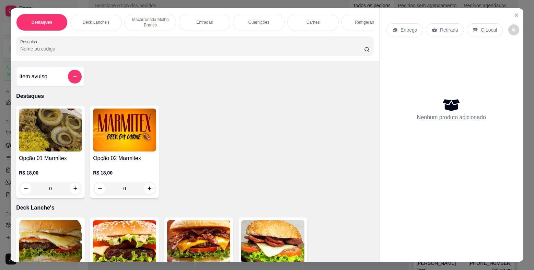
click at [49, 127] on img at bounding box center [50, 129] width 63 height 43
click at [49, 138] on img at bounding box center [50, 129] width 63 height 43
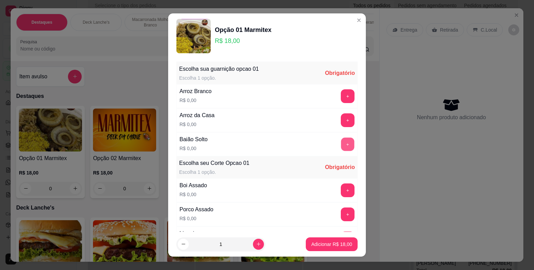
click at [341, 142] on button "+" at bounding box center [347, 144] width 13 height 13
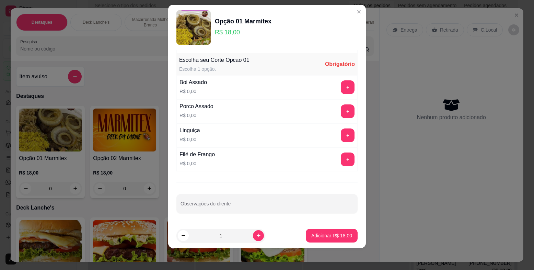
scroll to position [94, 0]
click at [341, 135] on button "+" at bounding box center [347, 135] width 13 height 13
click at [341, 108] on button "+" at bounding box center [348, 112] width 14 height 14
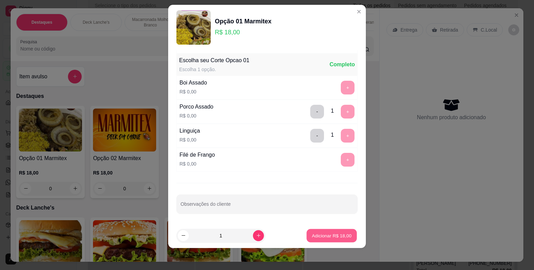
click at [328, 237] on p "Adicionar R$ 18,00" at bounding box center [332, 235] width 40 height 7
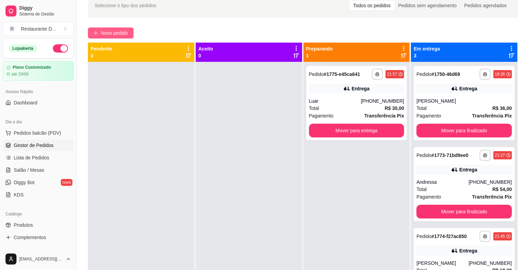
click at [113, 31] on span "Novo pedido" at bounding box center [114, 33] width 27 height 8
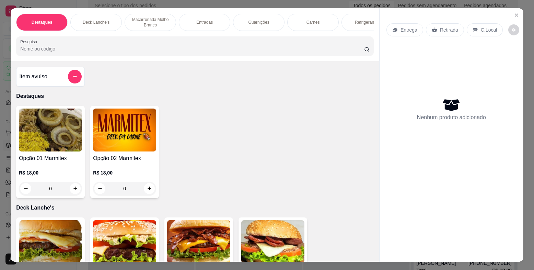
click at [147, 124] on img at bounding box center [124, 129] width 63 height 43
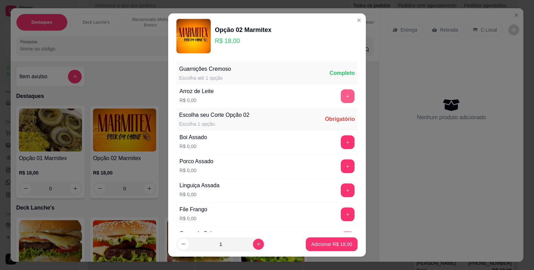
click at [341, 95] on button "+" at bounding box center [348, 96] width 14 height 14
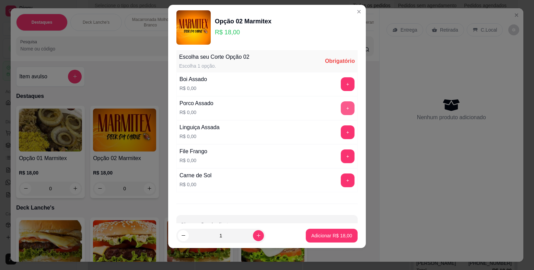
click at [341, 108] on button "+" at bounding box center [348, 108] width 14 height 14
click at [341, 136] on button "+" at bounding box center [348, 132] width 14 height 14
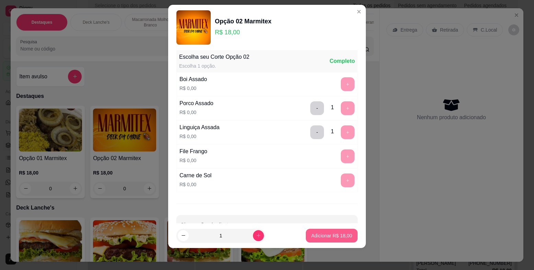
click at [317, 235] on p "Adicionar R$ 18,00" at bounding box center [331, 235] width 41 height 7
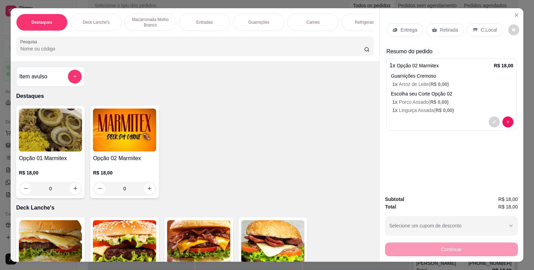
click at [409, 32] on p "Entrega" at bounding box center [408, 29] width 17 height 7
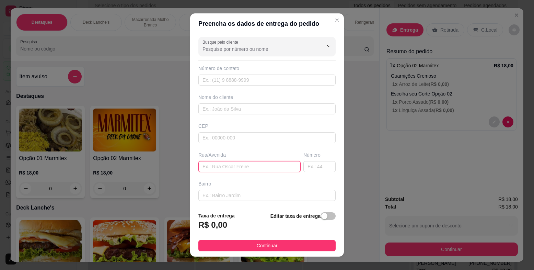
click at [232, 164] on input "text" at bounding box center [249, 166] width 102 height 11
type input "[PERSON_NAME]"
drag, startPoint x: 297, startPoint y: 163, endPoint x: 297, endPoint y: 168, distance: 5.1
click at [303, 164] on input "text" at bounding box center [319, 166] width 32 height 11
type input "510"
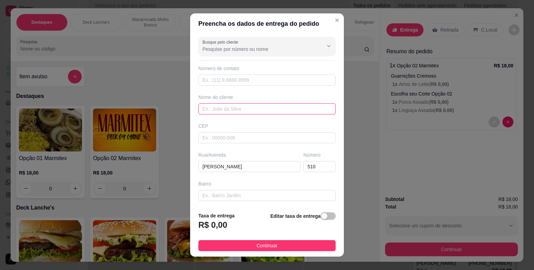
click at [229, 104] on input "text" at bounding box center [266, 108] width 137 height 11
click at [231, 196] on input "text" at bounding box center [266, 195] width 137 height 11
paste input "Enfrente a capela [DEMOGRAPHIC_DATA] ressuscitado"
type input "Enfrente a capela [DEMOGRAPHIC_DATA] ressuscitado"
click at [223, 108] on input "text" at bounding box center [266, 108] width 137 height 11
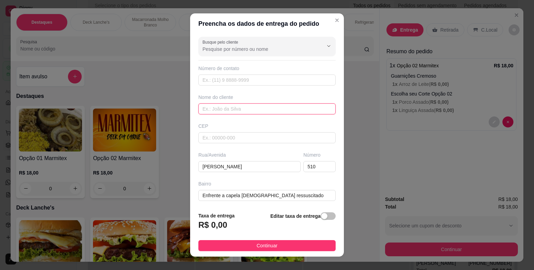
click at [236, 108] on input "text" at bounding box center [266, 108] width 137 height 11
type input "ISAC"
click at [286, 195] on input "Enfrente a capela [DEMOGRAPHIC_DATA] ressuscitado" at bounding box center [266, 195] width 137 height 11
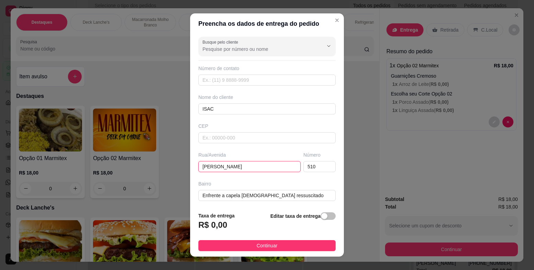
click at [265, 164] on input "[PERSON_NAME]" at bounding box center [249, 166] width 102 height 11
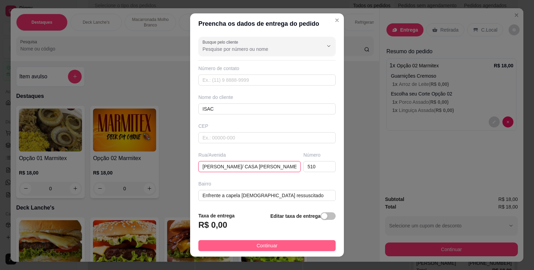
type input "[PERSON_NAME]/ CASA [PERSON_NAME]"
click at [280, 246] on button "Continuar" at bounding box center [266, 245] width 137 height 11
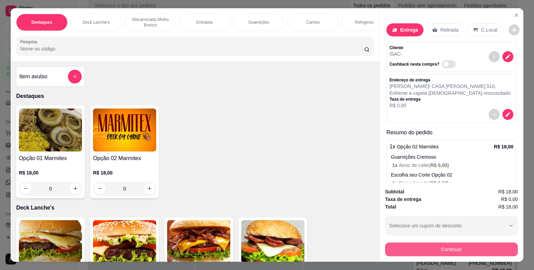
click at [489, 254] on button "Continuar" at bounding box center [451, 249] width 133 height 14
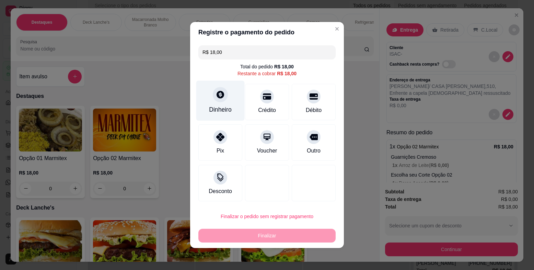
click at [225, 95] on div at bounding box center [220, 94] width 15 height 15
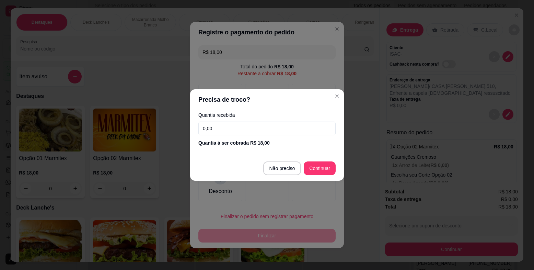
click at [236, 135] on input "0,00" at bounding box center [266, 128] width 137 height 14
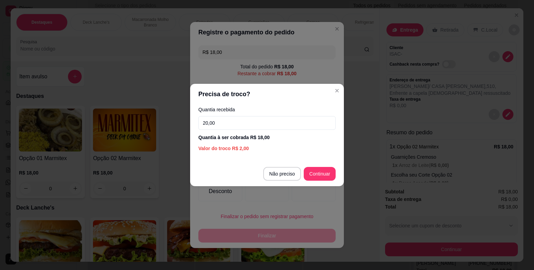
type input "20,00"
click at [317, 180] on footer "Não preciso Continuar" at bounding box center [267, 173] width 154 height 25
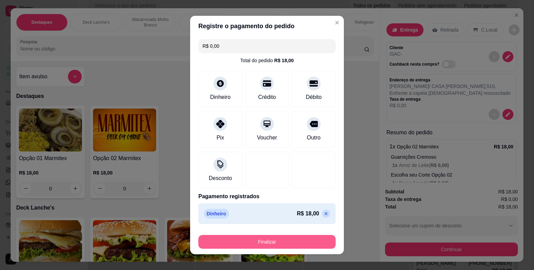
click at [299, 242] on button "Finalizar" at bounding box center [266, 242] width 137 height 14
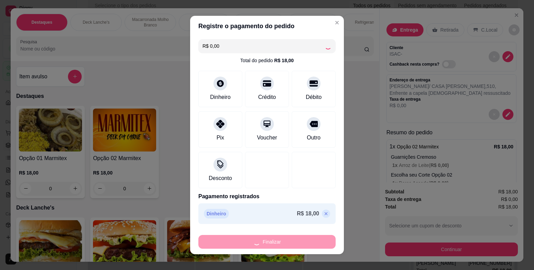
type input "-R$ 18,00"
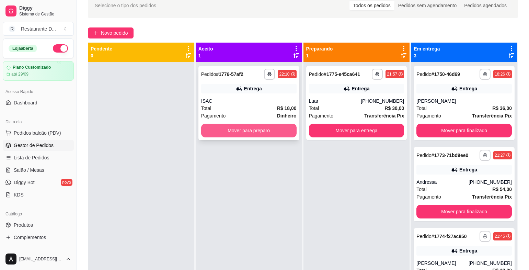
click at [281, 129] on button "Mover para preparo" at bounding box center [248, 131] width 95 height 14
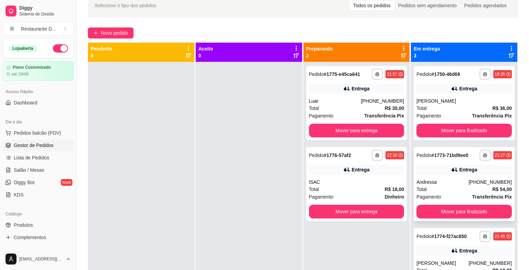
click at [474, 187] on div "Total R$ 54,00" at bounding box center [463, 189] width 95 height 8
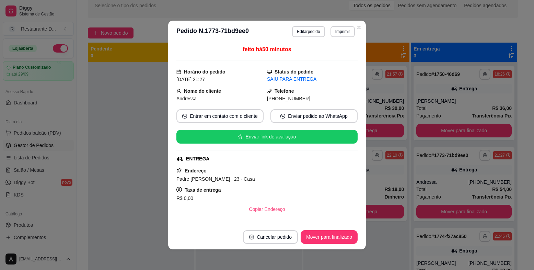
scroll to position [103, 0]
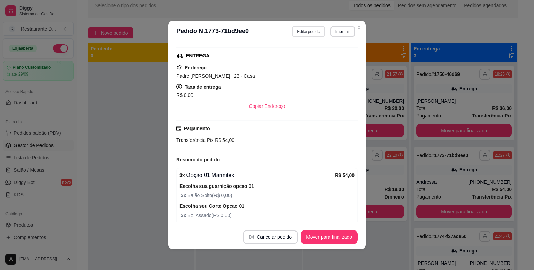
click at [295, 30] on button "Editar pedido" at bounding box center [308, 31] width 33 height 11
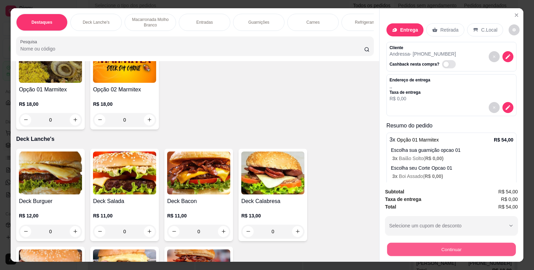
click at [481, 249] on button "Continuar" at bounding box center [451, 249] width 129 height 13
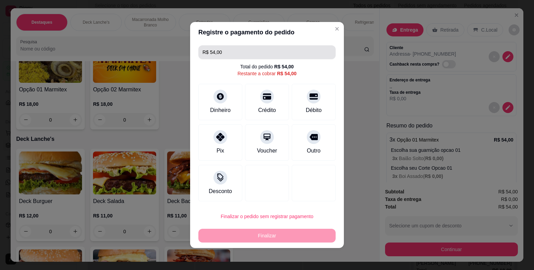
click at [243, 48] on input "R$ 54,00" at bounding box center [266, 52] width 129 height 14
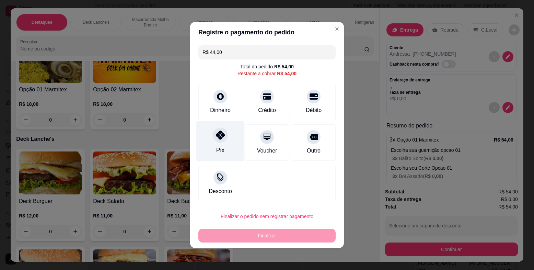
click at [217, 138] on icon at bounding box center [220, 134] width 9 height 9
type input "R$ 10,00"
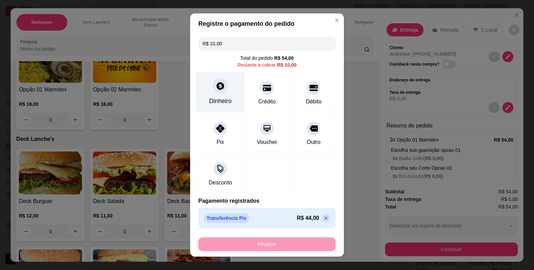
click at [217, 84] on icon at bounding box center [221, 86] width 8 height 8
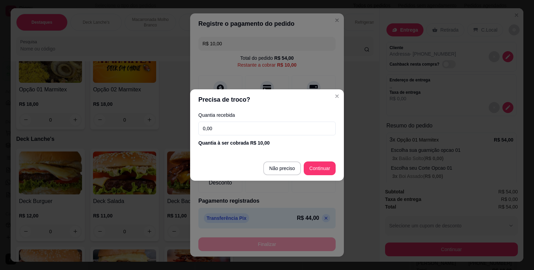
click at [284, 129] on input "0,00" at bounding box center [266, 128] width 137 height 14
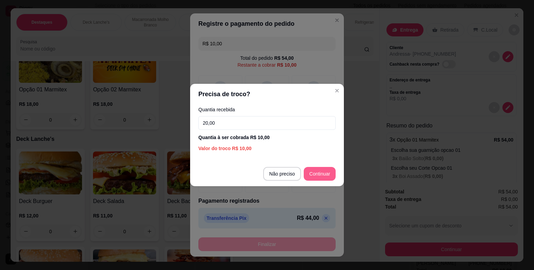
type input "20,00"
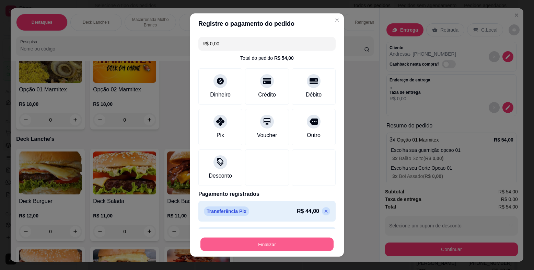
click at [301, 244] on button "Finalizar" at bounding box center [266, 243] width 133 height 13
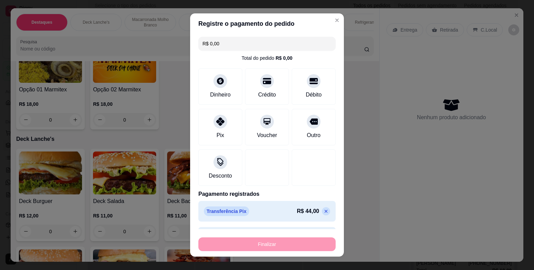
type input "-R$ 54,00"
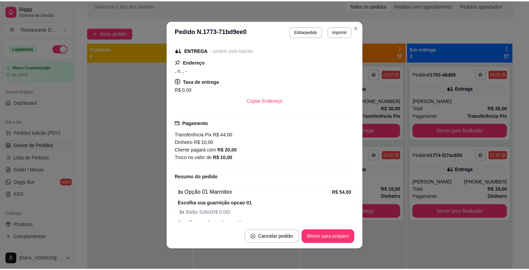
scroll to position [97, 0]
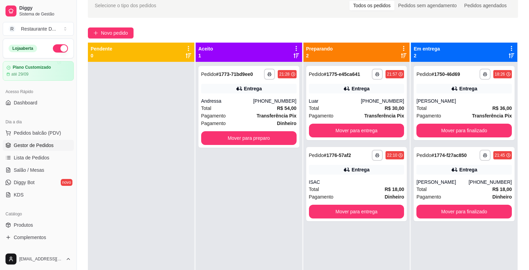
drag, startPoint x: 534, startPoint y: 71, endPoint x: 243, endPoint y: 181, distance: 310.5
click at [243, 181] on div "**********" at bounding box center [249, 197] width 106 height 270
click at [255, 138] on button "Mover para preparo" at bounding box center [248, 138] width 95 height 14
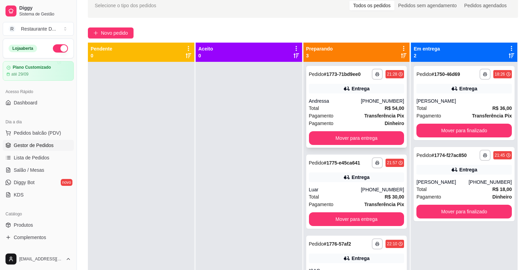
scroll to position [0, 0]
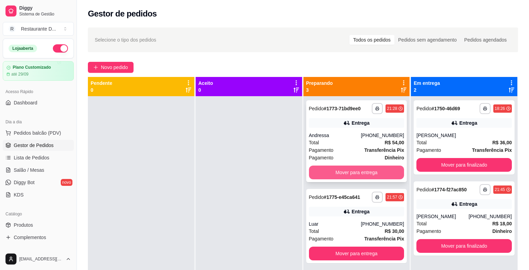
click at [371, 168] on button "Mover para entrega" at bounding box center [356, 172] width 95 height 14
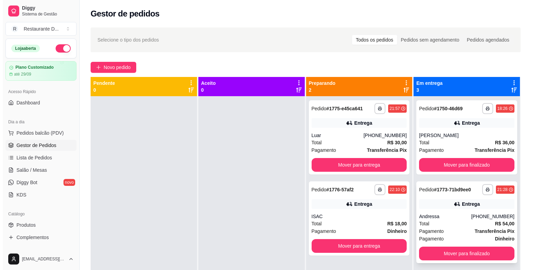
scroll to position [19, 0]
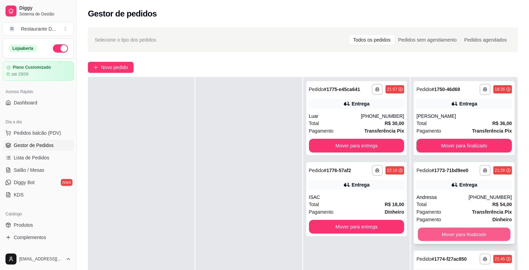
click at [485, 232] on button "Mover para finalizado" at bounding box center [464, 234] width 92 height 13
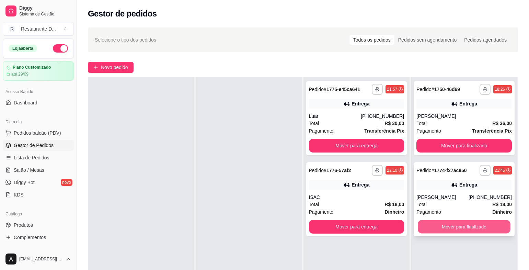
click at [459, 226] on button "Mover para finalizado" at bounding box center [464, 226] width 92 height 13
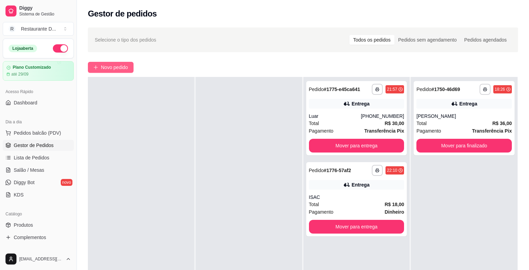
click at [128, 65] on span "Novo pedido" at bounding box center [114, 67] width 27 height 8
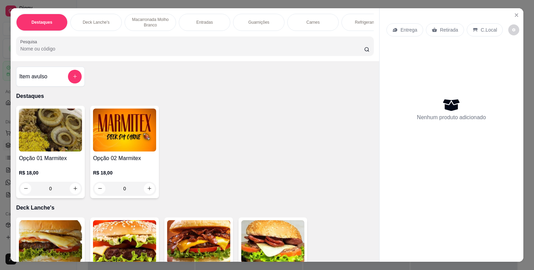
click at [73, 141] on img at bounding box center [50, 129] width 63 height 43
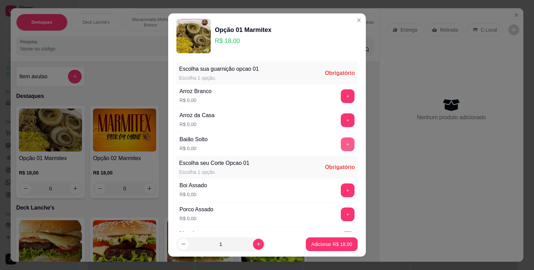
click at [341, 147] on button "+" at bounding box center [348, 144] width 14 height 14
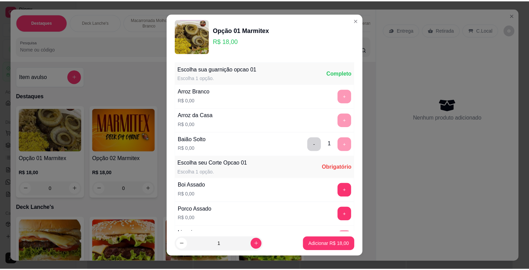
scroll to position [9, 0]
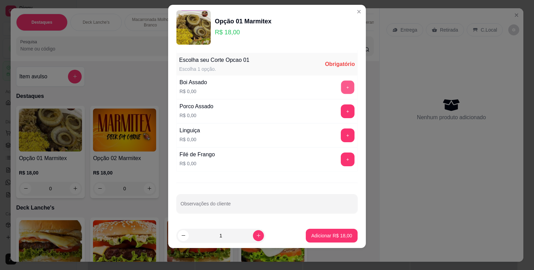
click at [341, 92] on button "+" at bounding box center [347, 87] width 13 height 13
click at [317, 239] on button "Adicionar R$ 18,00" at bounding box center [332, 236] width 52 height 14
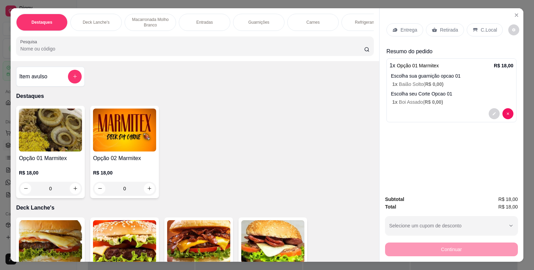
click at [394, 31] on icon at bounding box center [395, 30] width 4 height 4
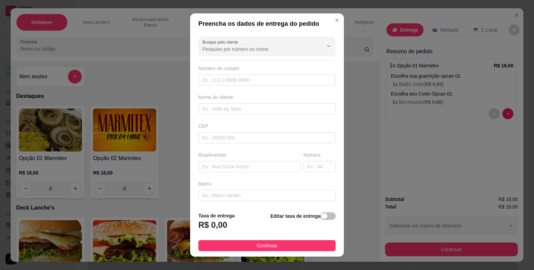
click at [245, 174] on div "Busque pelo cliente Número de contato Nome do cliente CEP Rua/[GEOGRAPHIC_DATA]" at bounding box center [267, 120] width 154 height 172
click at [245, 166] on input "text" at bounding box center [249, 166] width 102 height 11
type input "[PERSON_NAME]"
click at [303, 167] on input "text" at bounding box center [319, 166] width 32 height 11
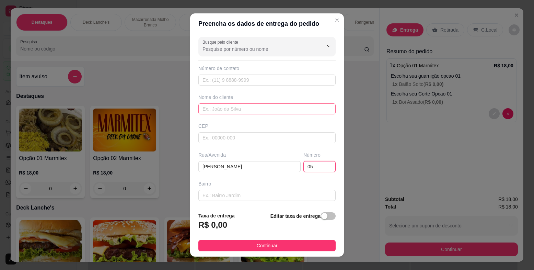
type input "05"
click at [205, 113] on input "text" at bounding box center [266, 108] width 137 height 11
type input "neta"
click at [220, 199] on input "text" at bounding box center [266, 195] width 137 height 11
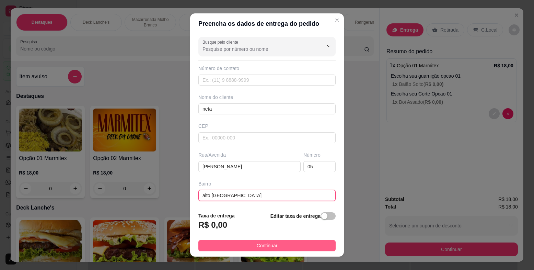
type input "alto [GEOGRAPHIC_DATA]"
click at [231, 245] on button "Continuar" at bounding box center [266, 245] width 137 height 11
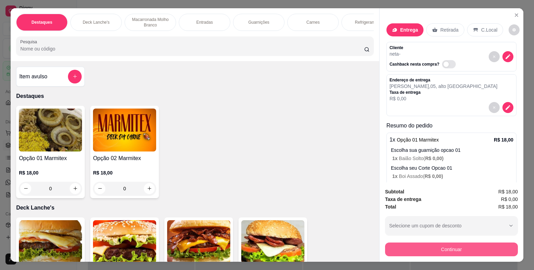
click at [448, 247] on button "Continuar" at bounding box center [451, 249] width 133 height 14
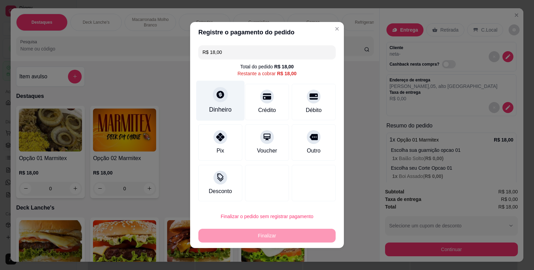
click at [217, 93] on icon at bounding box center [221, 95] width 8 height 8
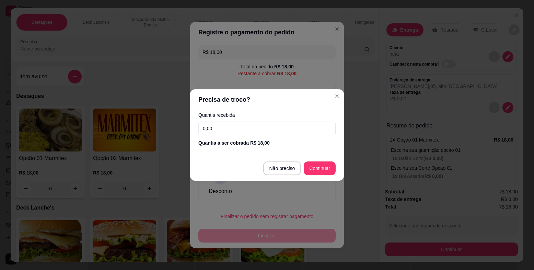
click at [228, 125] on input "0,00" at bounding box center [266, 128] width 137 height 14
click at [228, 126] on input "0,00" at bounding box center [266, 128] width 137 height 14
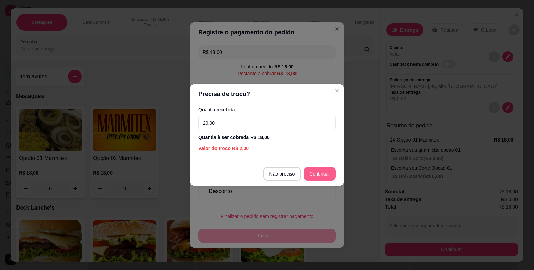
type input "20,00"
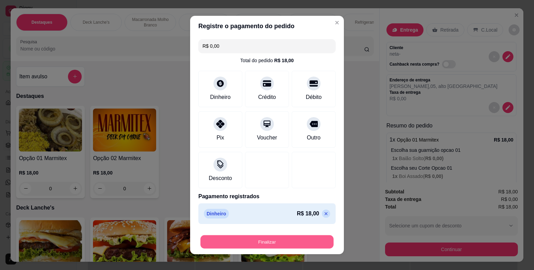
click at [272, 242] on button "Finalizar" at bounding box center [266, 241] width 133 height 13
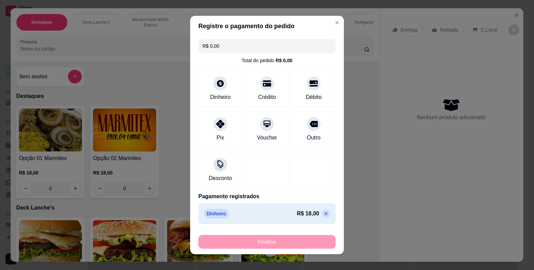
type input "-R$ 18,00"
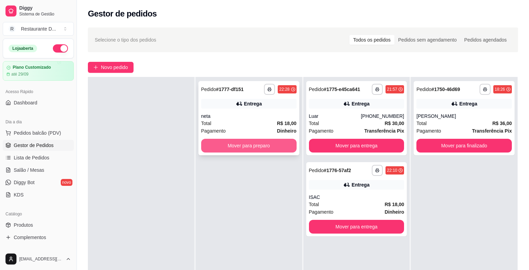
click at [232, 148] on button "Mover para preparo" at bounding box center [248, 146] width 95 height 14
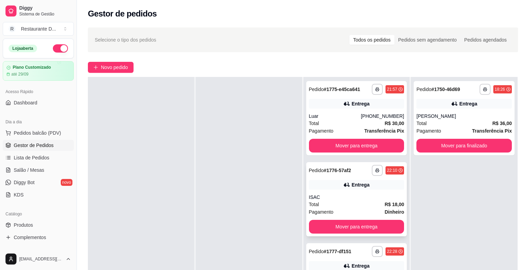
scroll to position [69, 0]
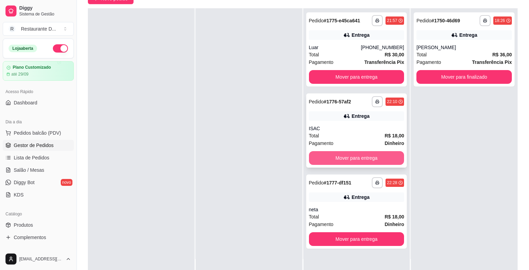
click at [356, 154] on button "Mover para entrega" at bounding box center [356, 158] width 95 height 14
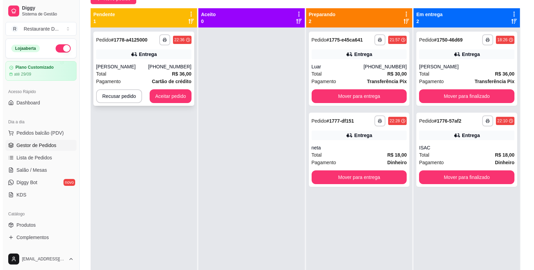
scroll to position [0, 0]
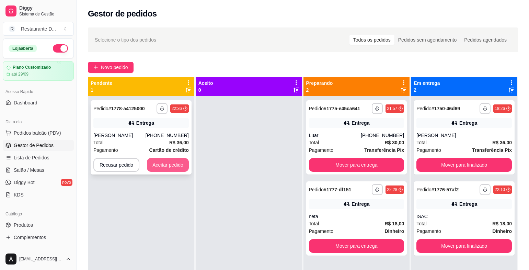
click at [160, 164] on button "Aceitar pedido" at bounding box center [168, 165] width 42 height 14
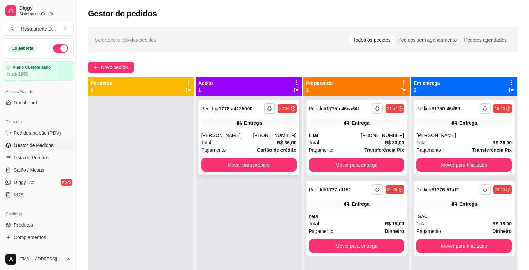
click at [256, 141] on div "Total R$ 36,00" at bounding box center [248, 143] width 95 height 8
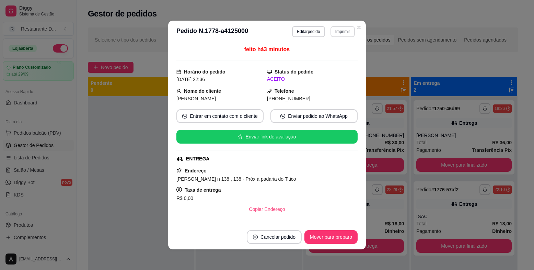
click at [340, 33] on button "Imprimir" at bounding box center [342, 31] width 24 height 11
click at [299, 32] on button "Editar pedido" at bounding box center [308, 31] width 33 height 11
click at [303, 34] on button "Editar pedido" at bounding box center [308, 31] width 33 height 11
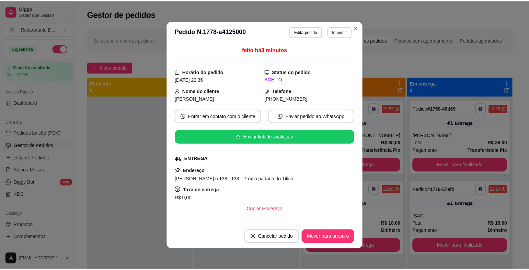
scroll to position [0, 182]
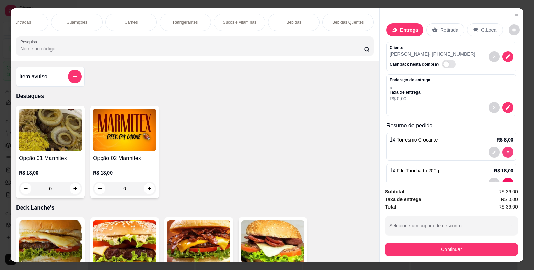
type input "0"
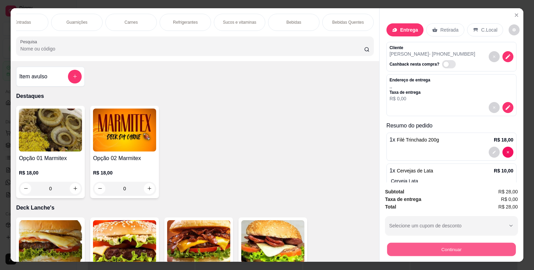
click at [441, 252] on button "Continuar" at bounding box center [451, 249] width 129 height 13
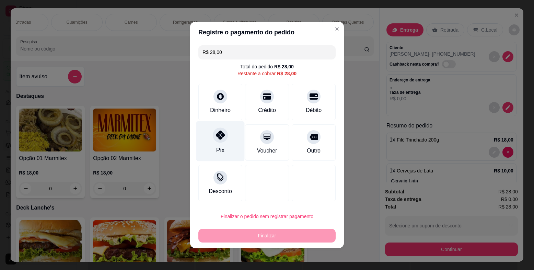
click at [219, 138] on icon at bounding box center [220, 134] width 9 height 9
type input "R$ 0,00"
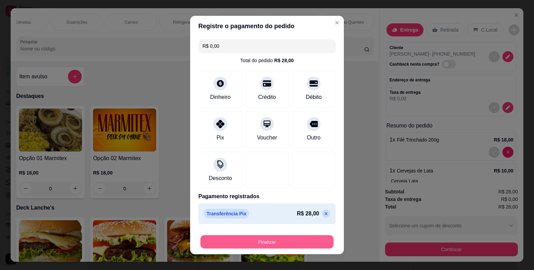
click at [249, 241] on button "Finalizar" at bounding box center [266, 241] width 133 height 13
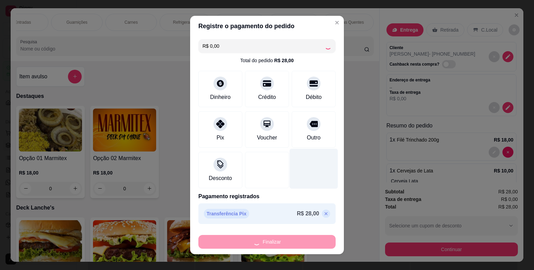
type input "0"
type input "-R$ 28,00"
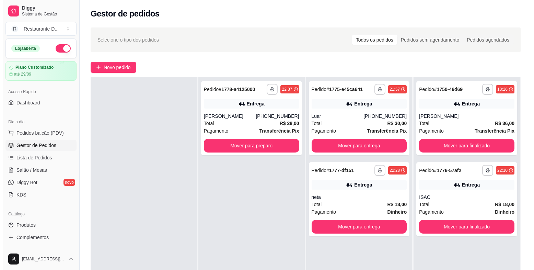
scroll to position [0, 0]
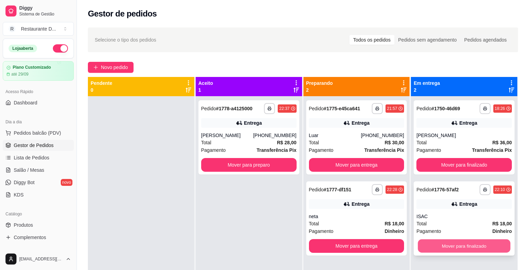
click at [461, 250] on button "Mover para finalizado" at bounding box center [464, 245] width 92 height 13
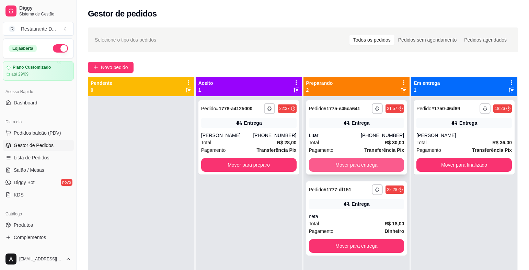
click at [383, 163] on button "Mover para entrega" at bounding box center [356, 165] width 95 height 14
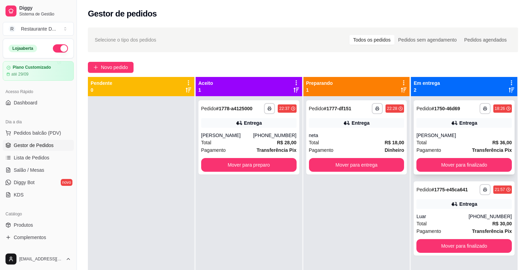
click at [481, 131] on div "**********" at bounding box center [463, 137] width 101 height 74
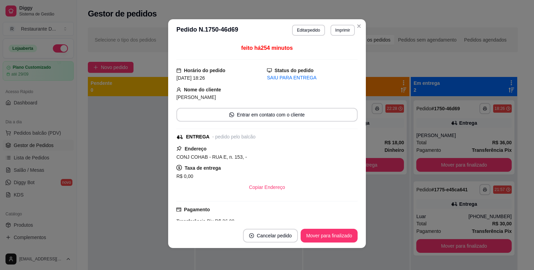
scroll to position [119, 0]
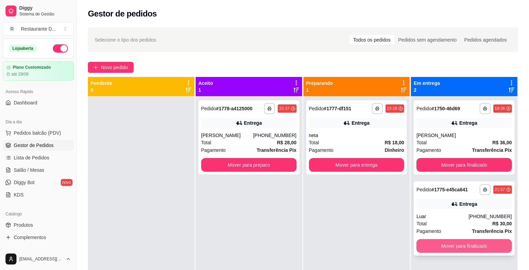
click at [454, 249] on button "Mover para finalizado" at bounding box center [463, 246] width 95 height 14
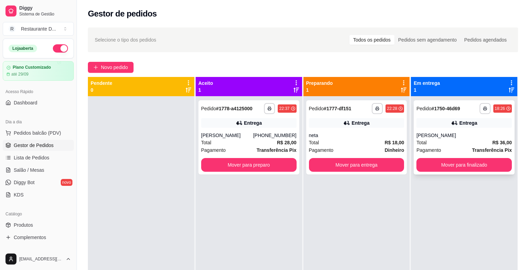
click at [438, 136] on div "[PERSON_NAME]" at bounding box center [463, 135] width 95 height 7
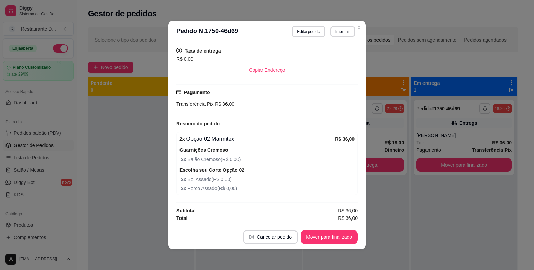
scroll to position [16, 0]
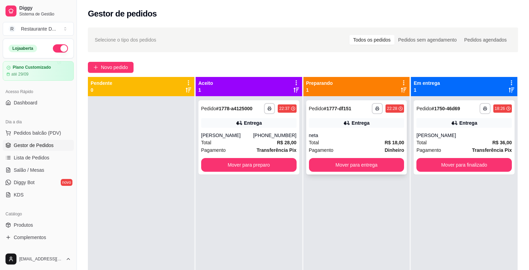
click at [365, 140] on div "Total R$ 18,00" at bounding box center [356, 143] width 95 height 8
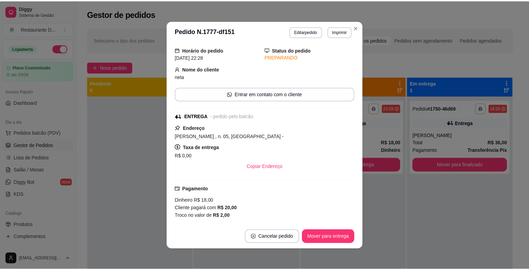
scroll to position [0, 0]
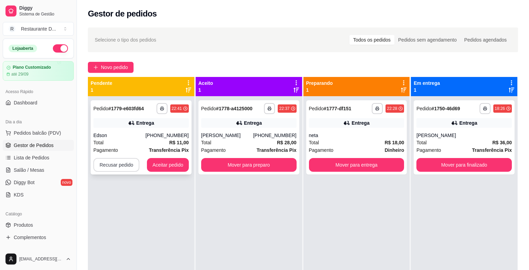
click at [122, 163] on button "Recusar pedido" at bounding box center [116, 165] width 46 height 14
click at [217, 6] on div "Gestor de pedidos" at bounding box center [303, 11] width 452 height 23
click at [128, 162] on button "Recusar pedido" at bounding box center [116, 165] width 46 height 14
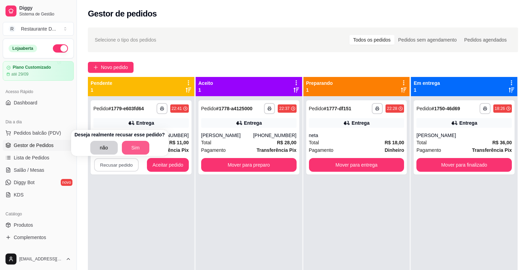
click at [138, 142] on button "Sim" at bounding box center [135, 148] width 27 height 14
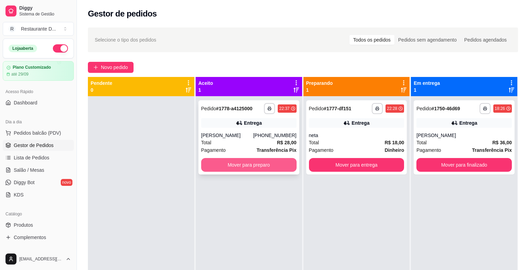
click at [243, 167] on button "Mover para preparo" at bounding box center [248, 165] width 95 height 14
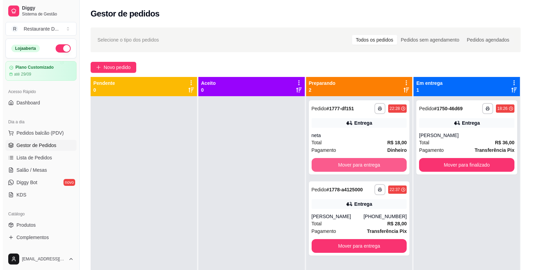
scroll to position [19, 0]
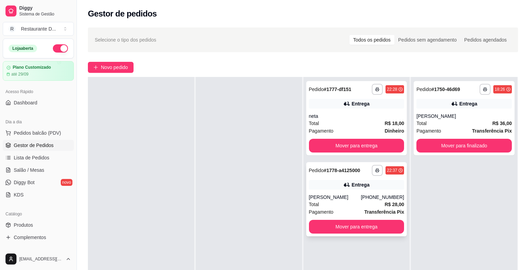
click at [352, 202] on div "Total R$ 28,00" at bounding box center [356, 204] width 95 height 8
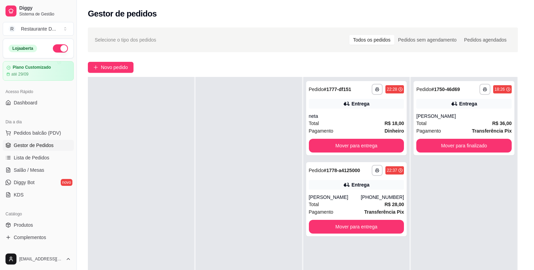
scroll to position [126, 0]
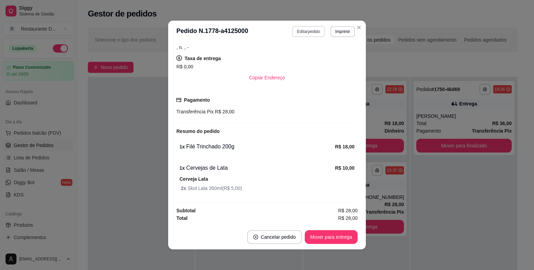
click at [308, 32] on button "Editar pedido" at bounding box center [308, 31] width 33 height 11
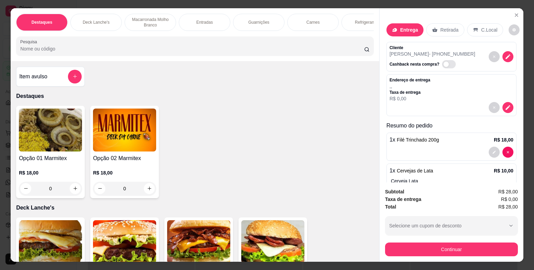
scroll to position [137, 0]
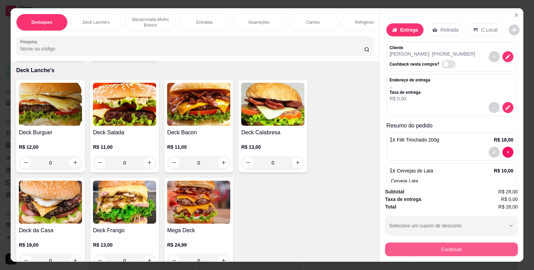
click at [413, 247] on button "Continuar" at bounding box center [451, 249] width 133 height 14
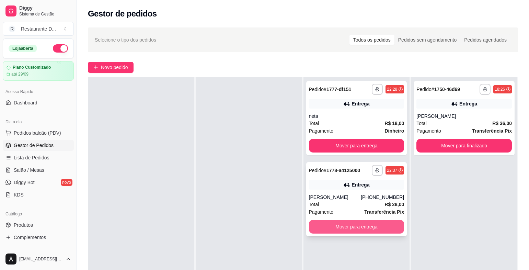
click at [338, 225] on button "Mover para entrega" at bounding box center [356, 227] width 95 height 14
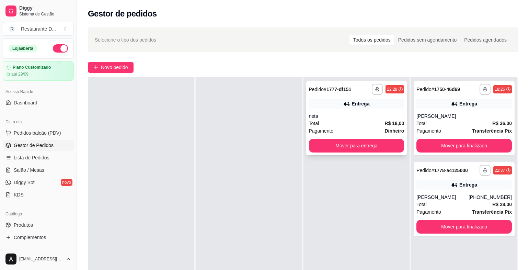
click at [354, 120] on div "Total R$ 18,00" at bounding box center [356, 123] width 95 height 8
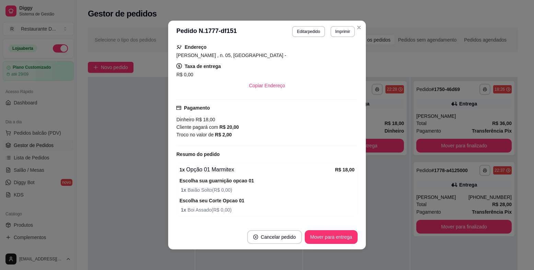
scroll to position [125, 0]
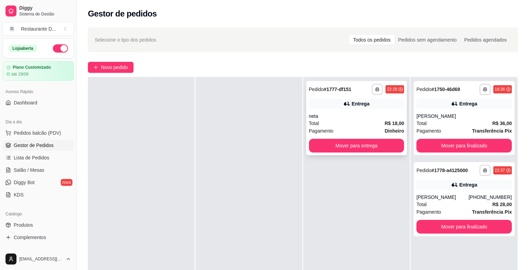
click at [372, 111] on div "**********" at bounding box center [356, 118] width 101 height 74
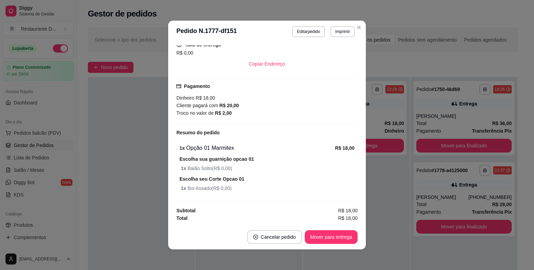
scroll to position [1, 0]
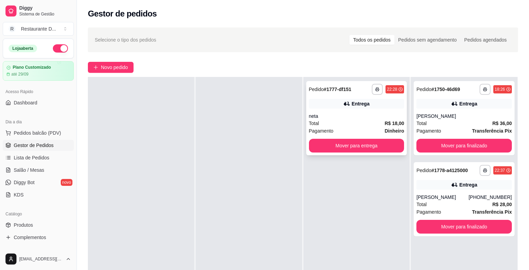
click at [357, 102] on div "Entrega" at bounding box center [360, 103] width 18 height 7
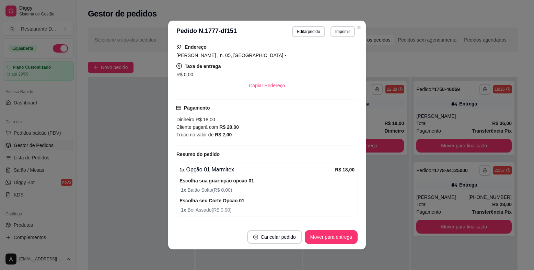
scroll to position [125, 0]
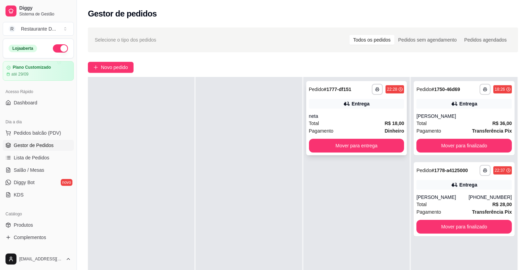
click at [338, 114] on div "neta" at bounding box center [356, 116] width 95 height 7
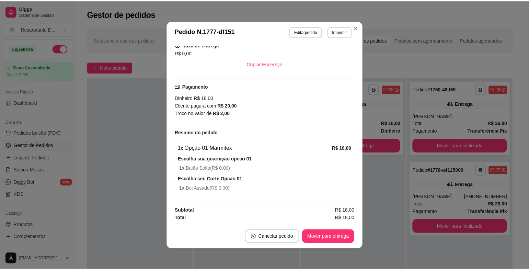
scroll to position [1, 0]
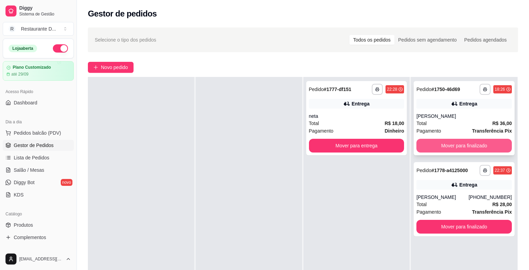
click at [459, 142] on button "Mover para finalizado" at bounding box center [463, 146] width 95 height 14
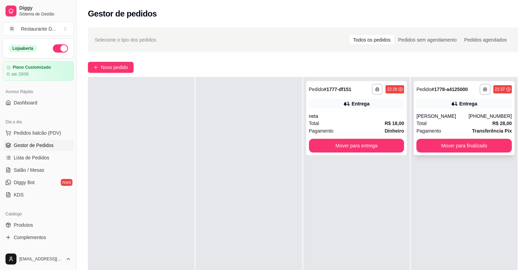
click at [440, 118] on div "[PERSON_NAME]" at bounding box center [442, 116] width 52 height 7
click at [433, 120] on div "Total R$ 28,00" at bounding box center [463, 123] width 95 height 8
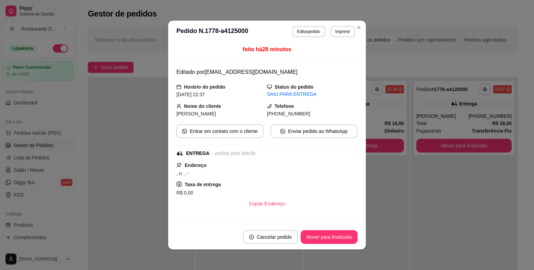
click at [307, 24] on header "**********" at bounding box center [267, 32] width 198 height 22
click at [307, 29] on button "Editar pedido" at bounding box center [308, 31] width 33 height 11
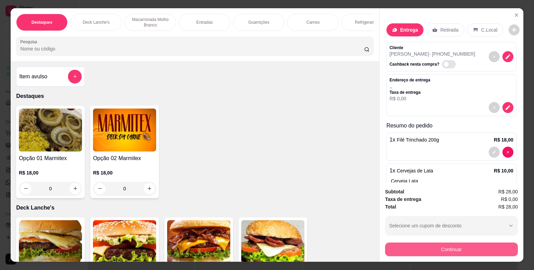
click at [412, 246] on button "Continuar" at bounding box center [451, 249] width 133 height 14
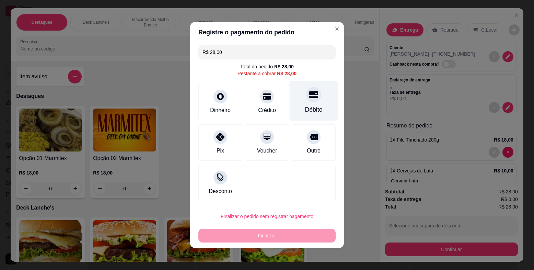
click at [314, 94] on div at bounding box center [313, 94] width 15 height 15
type input "R$ 0,00"
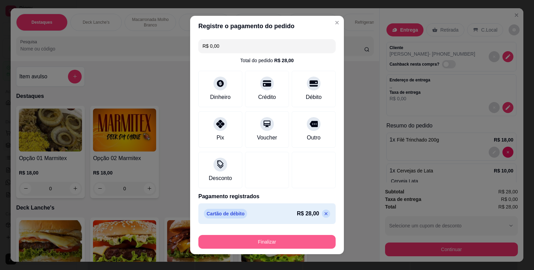
click at [273, 242] on button "Finalizar" at bounding box center [266, 242] width 137 height 14
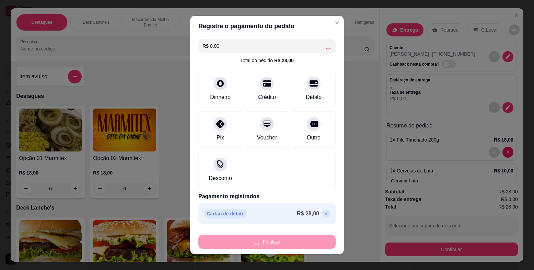
type input "0"
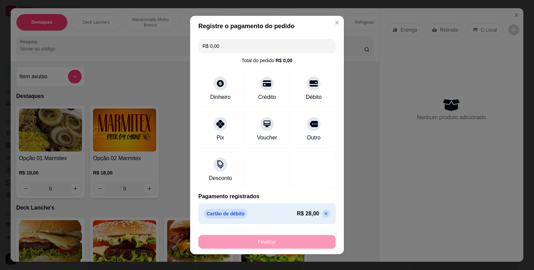
type input "-R$ 28,00"
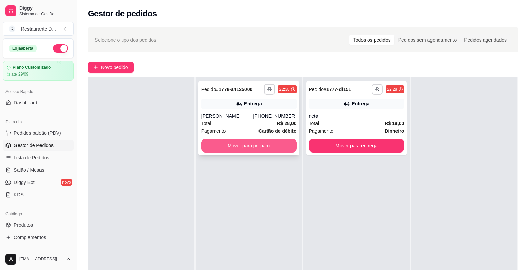
click at [267, 144] on button "Mover para preparo" at bounding box center [248, 146] width 95 height 14
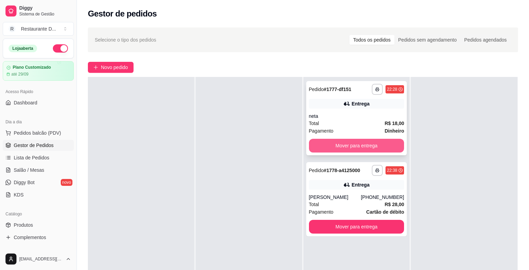
click at [354, 145] on button "Mover para entrega" at bounding box center [356, 146] width 95 height 14
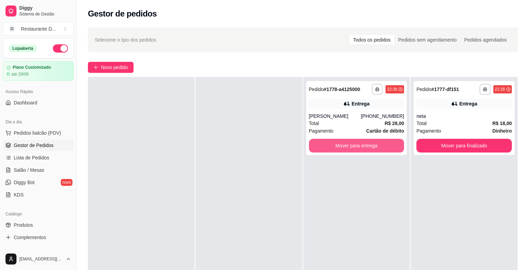
click at [360, 146] on button "Mover para entrega" at bounding box center [356, 146] width 95 height 14
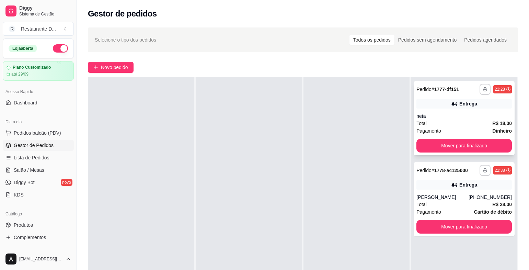
click at [456, 153] on div "**********" at bounding box center [463, 118] width 101 height 74
click at [420, 138] on div "**********" at bounding box center [463, 118] width 101 height 74
click at [453, 145] on button "Mover para finalizado" at bounding box center [463, 146] width 95 height 14
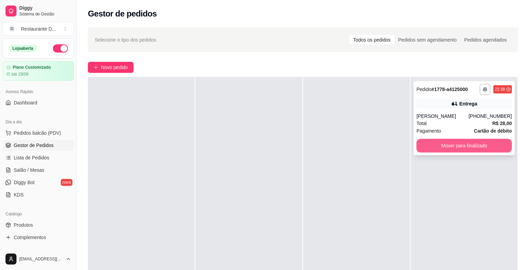
click at [433, 152] on button "Mover para finalizado" at bounding box center [463, 146] width 95 height 14
